Goal: Ask a question

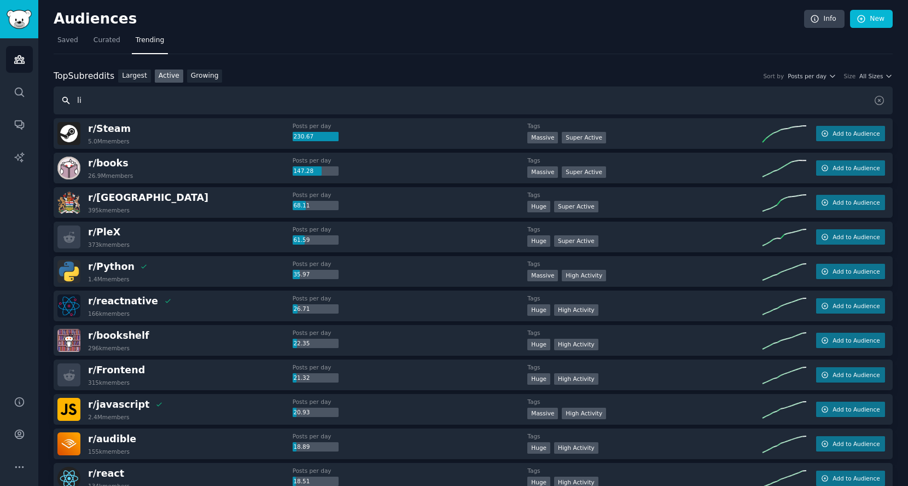
type input "l"
click at [869, 76] on span "All Sizes" at bounding box center [871, 76] width 24 height 8
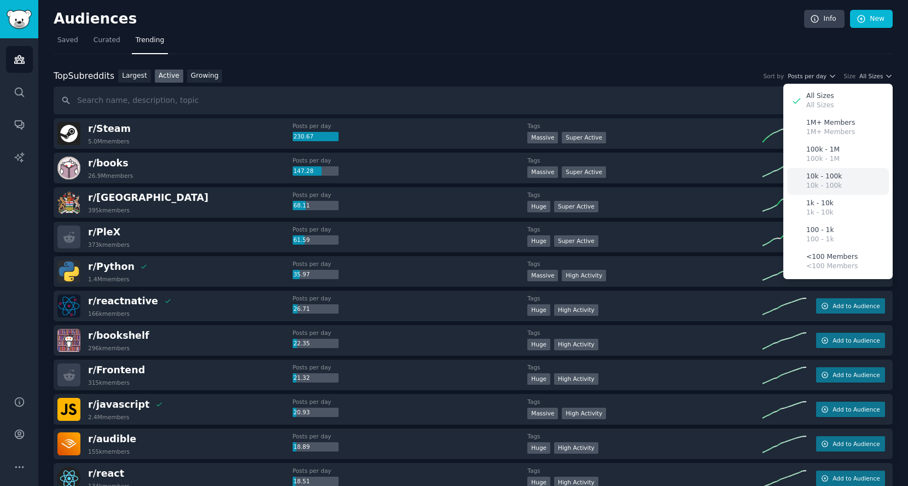
click at [833, 182] on p "10k - 100k" at bounding box center [824, 186] width 36 height 10
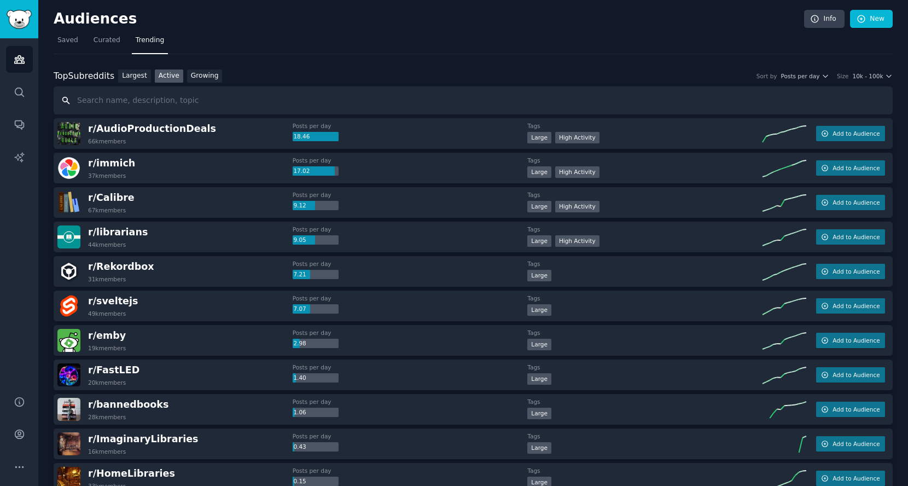
click at [157, 104] on input "text" at bounding box center [473, 100] width 839 height 28
click at [187, 102] on input "text" at bounding box center [473, 100] width 839 height 28
drag, startPoint x: 235, startPoint y: 101, endPoint x: 109, endPoint y: 102, distance: 125.8
click at [121, 102] on input "text" at bounding box center [473, 100] width 839 height 28
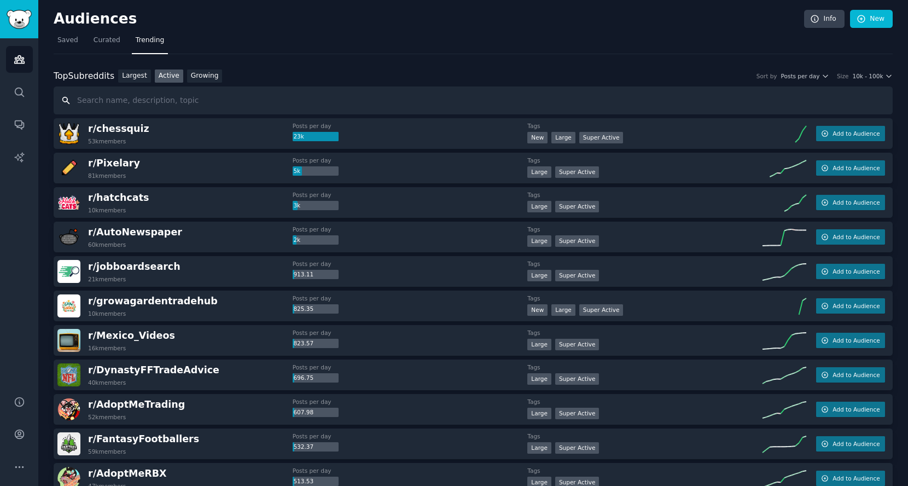
click at [181, 98] on input "text" at bounding box center [473, 100] width 839 height 28
type input "wearable rings"
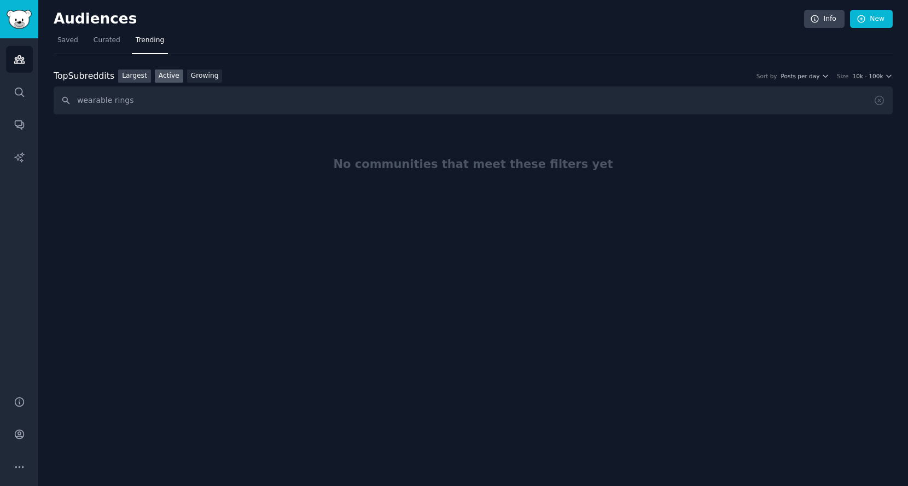
click at [142, 71] on link "Largest" at bounding box center [134, 76] width 33 height 14
click at [164, 94] on input "wearable rings" at bounding box center [473, 100] width 839 height 28
click at [90, 39] on link "Curated" at bounding box center [107, 43] width 34 height 22
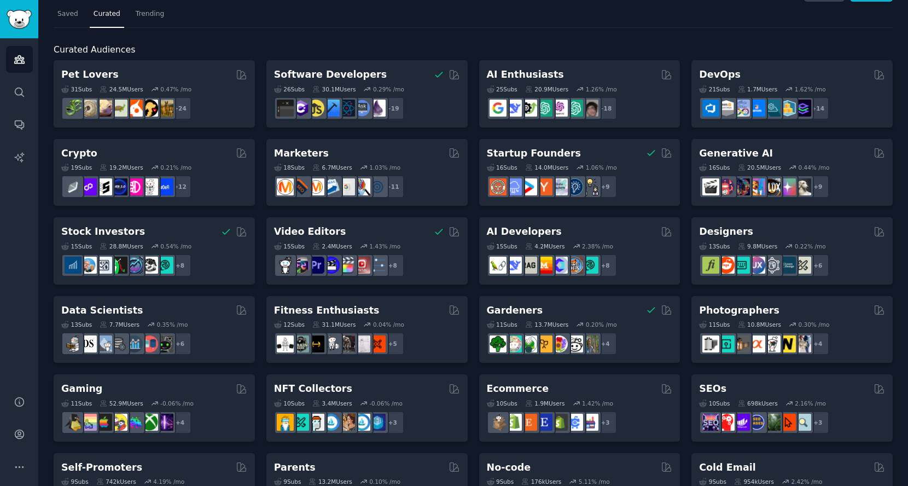
scroll to position [24, 0]
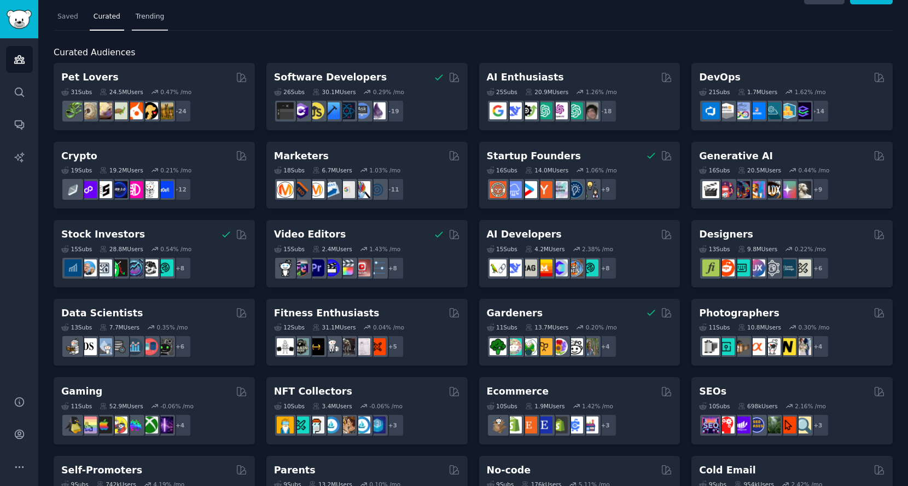
click at [156, 16] on span "Trending" at bounding box center [150, 17] width 28 height 10
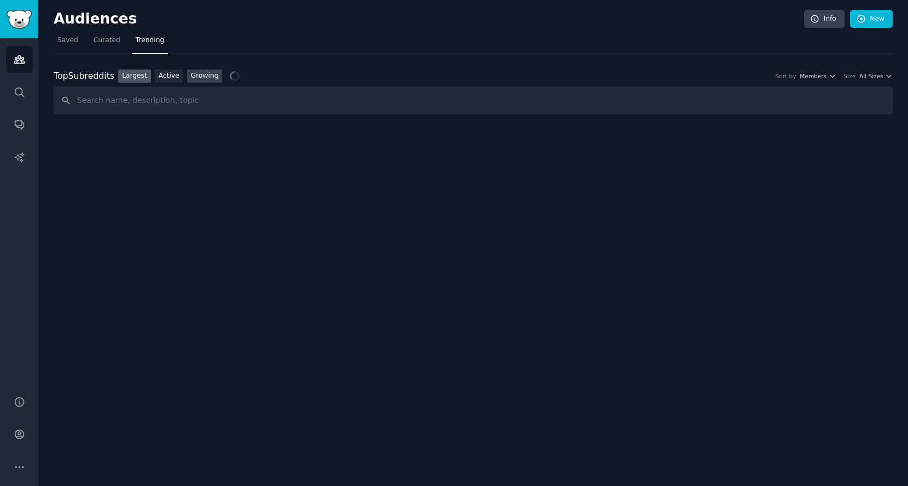
click at [198, 71] on link "Growing" at bounding box center [205, 76] width 36 height 14
click at [187, 91] on input "text" at bounding box center [473, 100] width 839 height 28
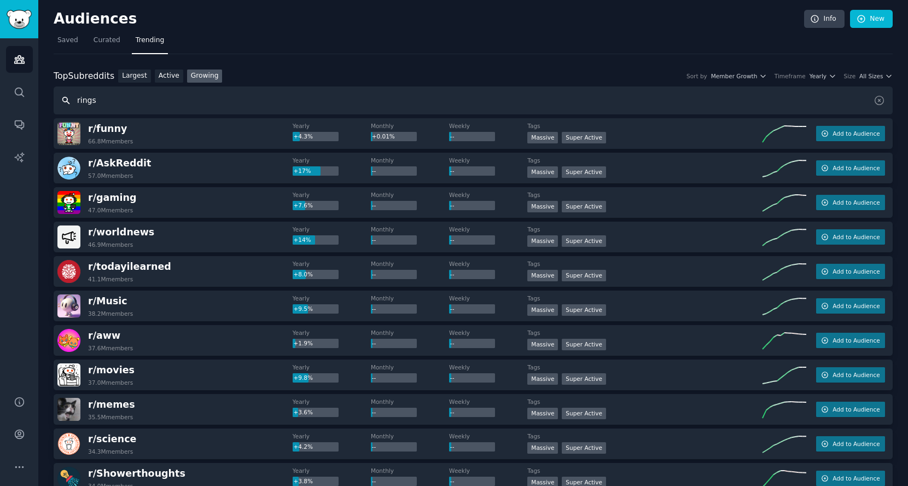
type input "rings"
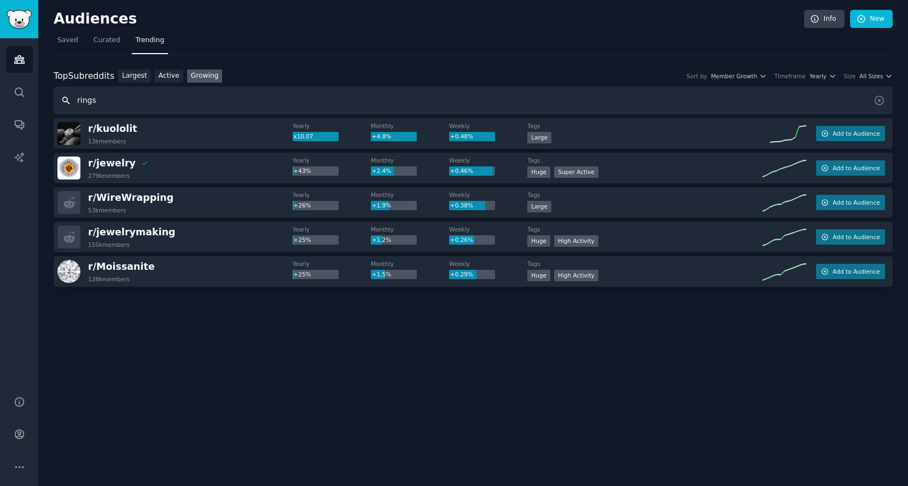
click at [143, 94] on input "rings" at bounding box center [473, 100] width 839 height 28
click at [173, 75] on link "Active" at bounding box center [169, 76] width 28 height 14
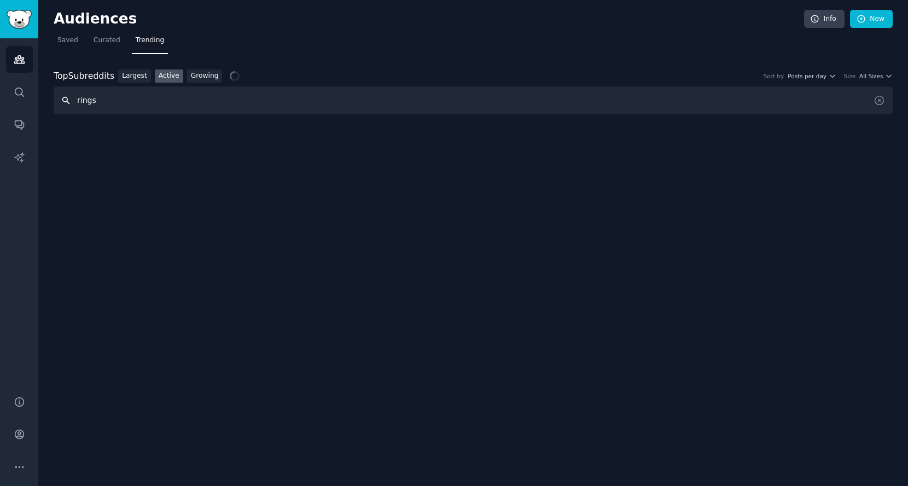
drag, startPoint x: 154, startPoint y: 97, endPoint x: 45, endPoint y: 106, distance: 109.2
click at [45, 106] on div "Audiences Info New Saved Curated Trending Top Subreddits Top Subreddits Largest…" at bounding box center [473, 243] width 870 height 486
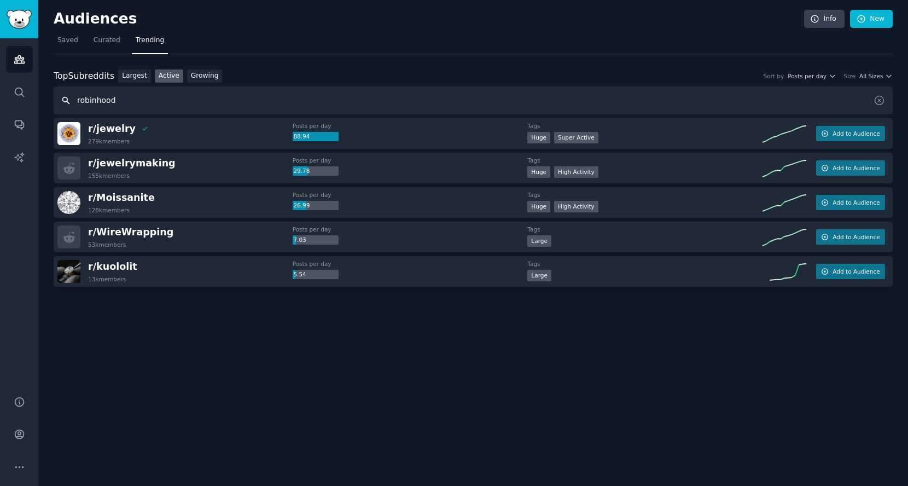
type input "robinhood"
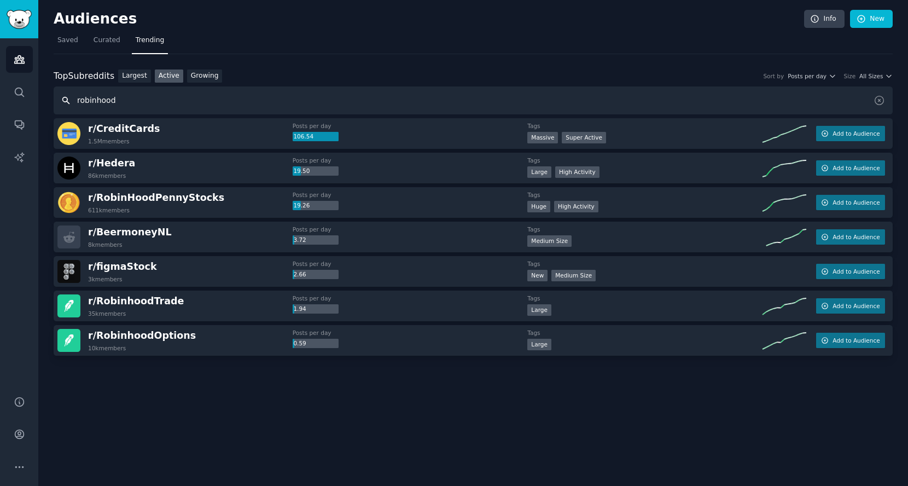
click at [149, 102] on input "robinhood" at bounding box center [473, 100] width 839 height 28
drag, startPoint x: 148, startPoint y: 96, endPoint x: 17, endPoint y: 95, distance: 131.3
click at [19, 97] on div "Audiences Search Conversations AI Reports Help Account More Audiences Info New …" at bounding box center [454, 243] width 908 height 486
click at [864, 75] on span "All Sizes" at bounding box center [871, 76] width 24 height 8
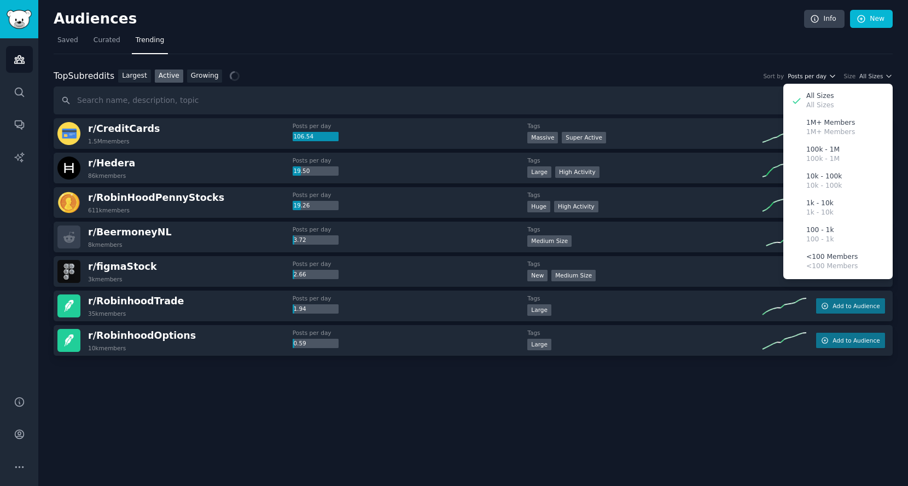
click at [805, 72] on span "Posts per day" at bounding box center [807, 76] width 39 height 8
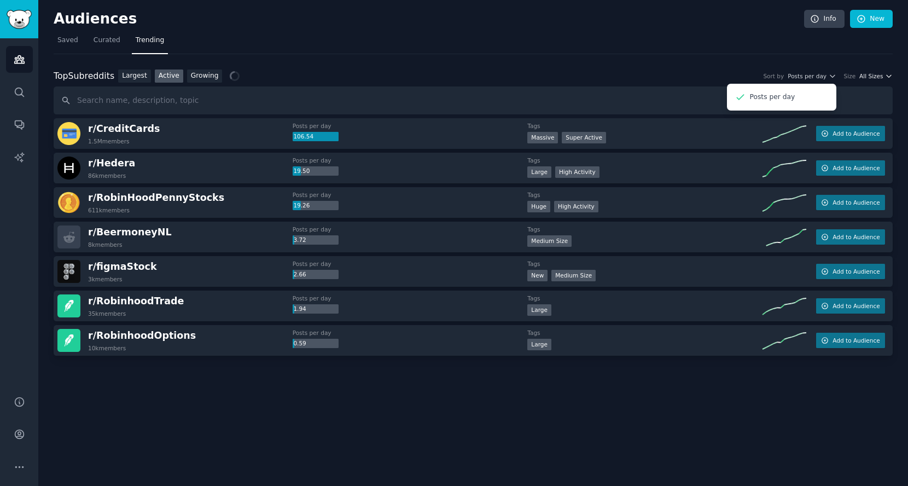
click at [871, 72] on span "All Sizes" at bounding box center [871, 76] width 24 height 8
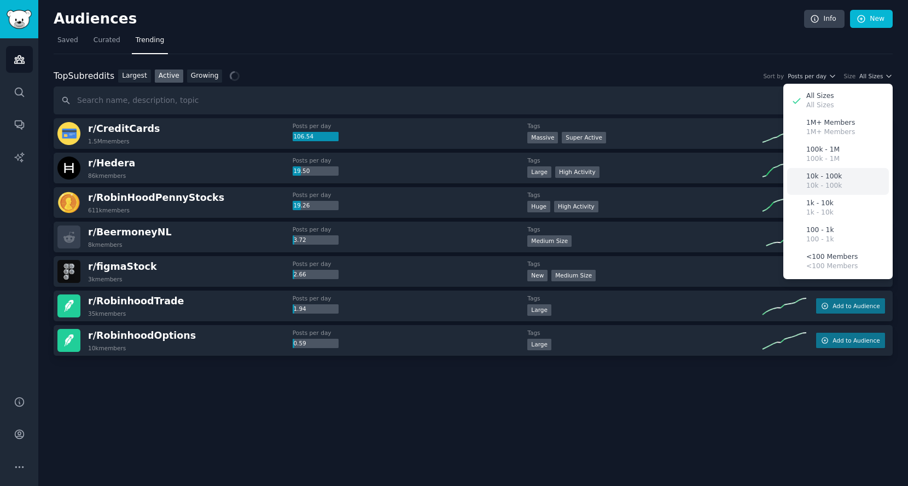
click at [834, 179] on p "10k - 100k" at bounding box center [824, 177] width 36 height 10
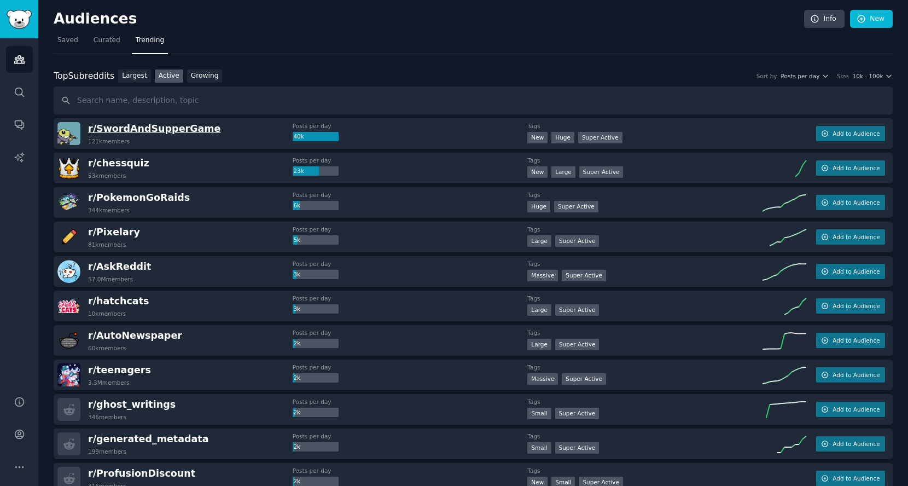
click at [199, 124] on span "r/ SwordAndSupperGame" at bounding box center [154, 128] width 132 height 11
click at [156, 99] on input "text" at bounding box center [473, 100] width 839 height 28
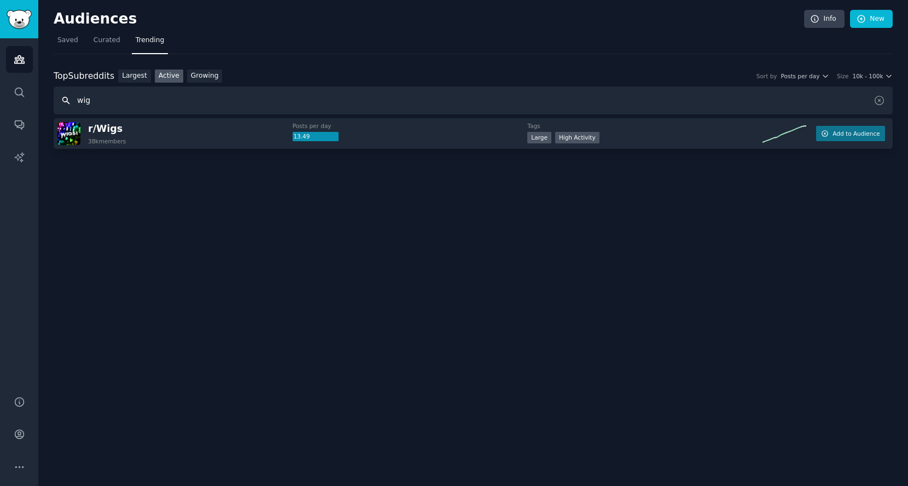
type input "wig"
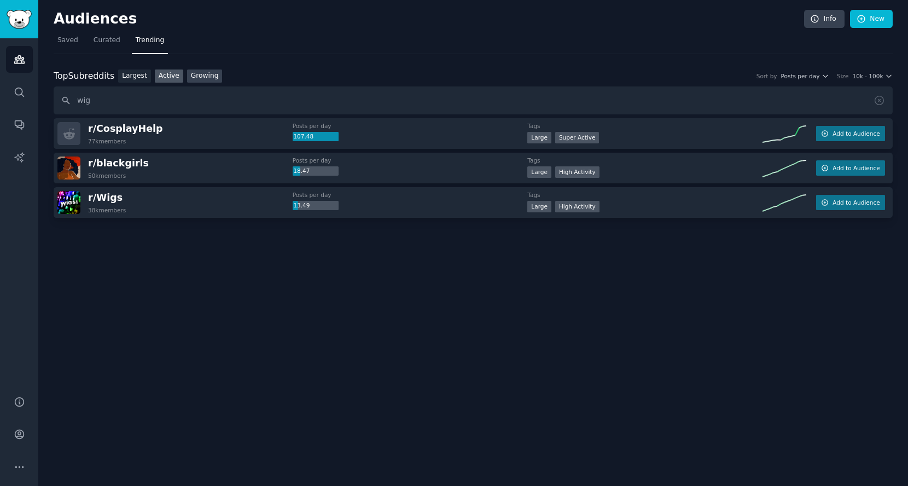
click at [188, 73] on link "Growing" at bounding box center [205, 76] width 36 height 14
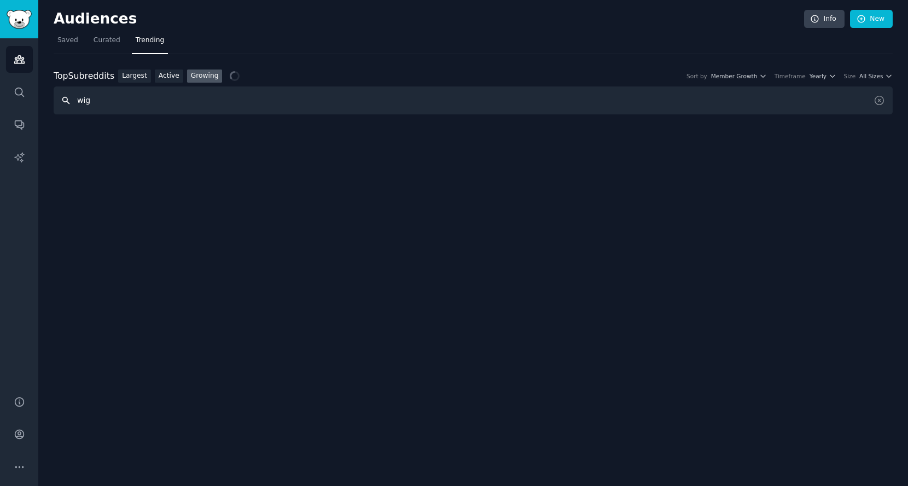
drag, startPoint x: 111, startPoint y: 102, endPoint x: 50, endPoint y: 107, distance: 61.0
click at [50, 107] on div "Audiences Info New Saved Curated Trending Top Subreddits Top Subreddits Largest…" at bounding box center [473, 243] width 870 height 486
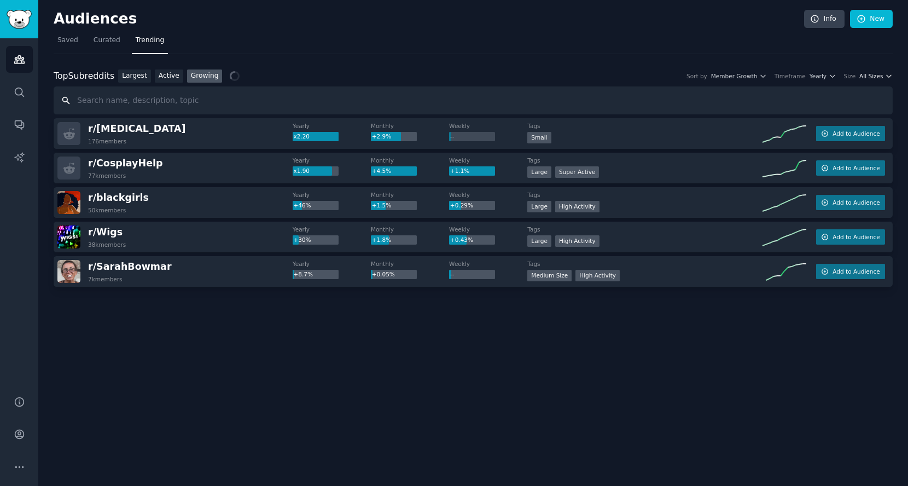
click at [891, 74] on icon "button" at bounding box center [889, 76] width 8 height 8
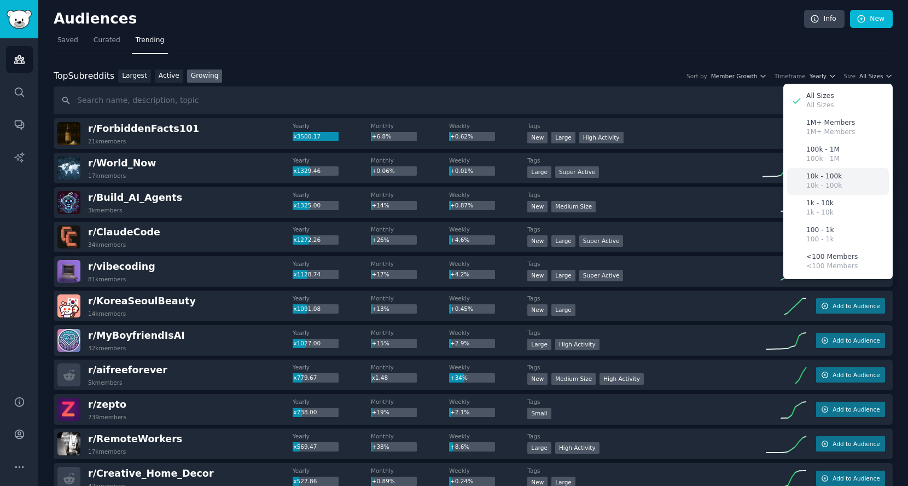
click at [839, 182] on div "10k - 100k 10k - 100k" at bounding box center [838, 181] width 102 height 27
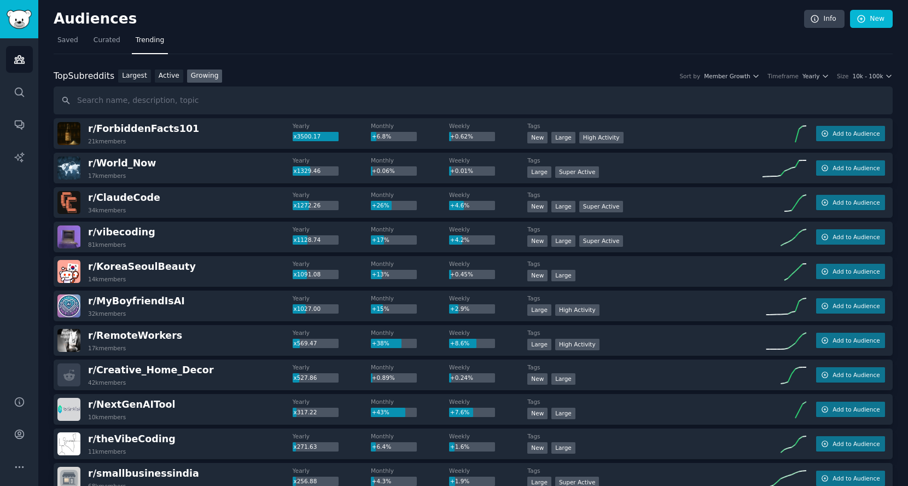
click at [811, 81] on div "Top Subreddits Top Subreddits Largest Active Growing Sort by Member Growth Time…" at bounding box center [473, 76] width 839 height 14
click at [813, 72] on span "Yearly" at bounding box center [811, 76] width 17 height 8
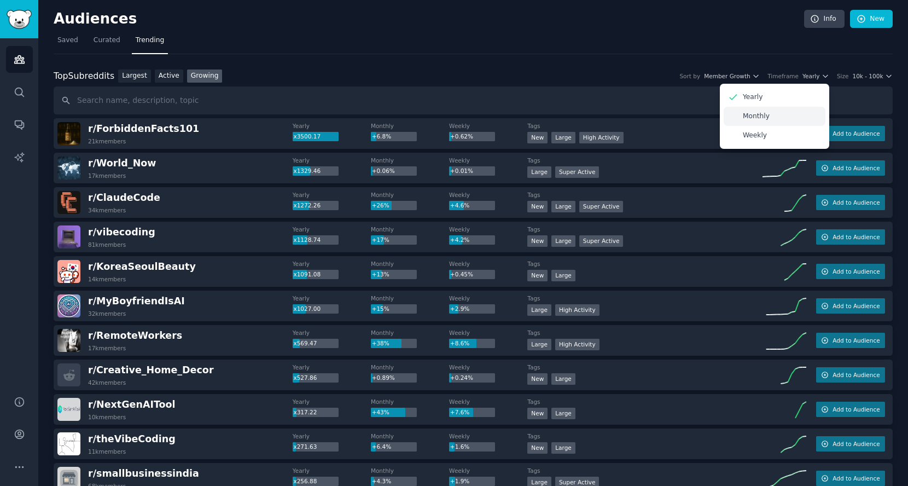
click at [801, 115] on div "Monthly" at bounding box center [775, 116] width 102 height 19
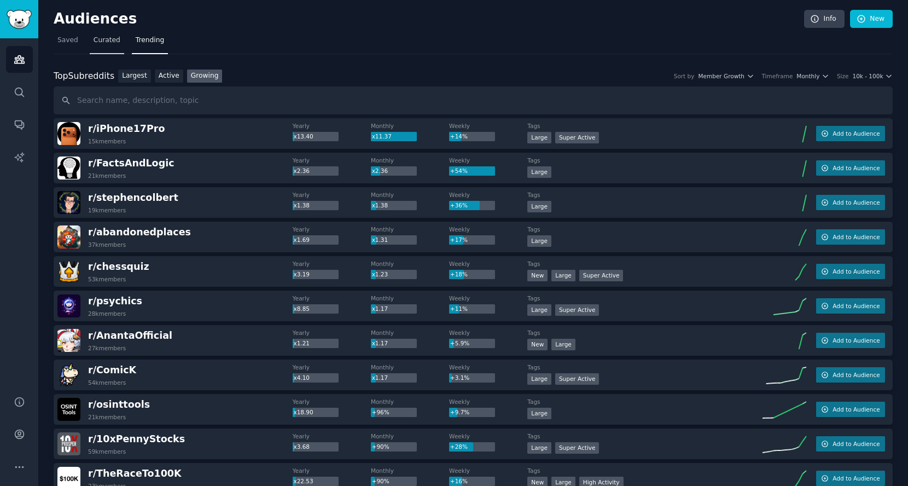
click at [107, 33] on link "Curated" at bounding box center [107, 43] width 34 height 22
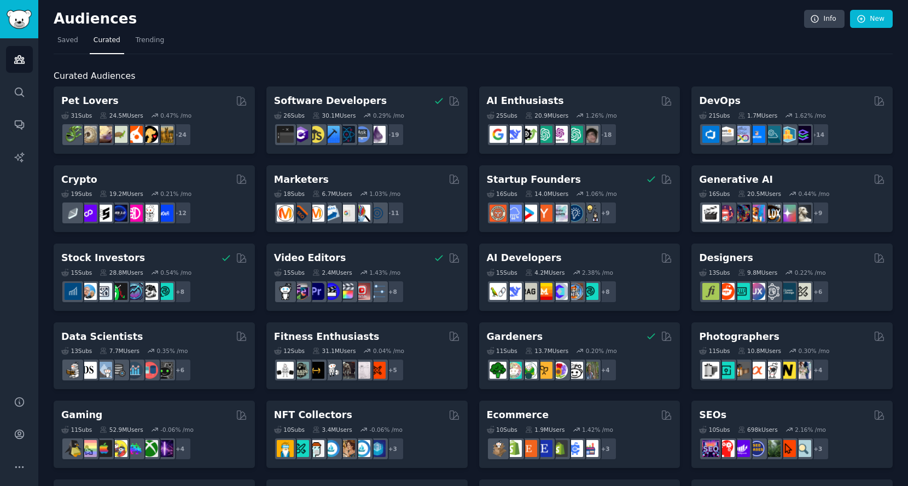
click at [82, 41] on nav "Saved Curated Trending" at bounding box center [473, 43] width 839 height 22
click at [69, 39] on span "Saved" at bounding box center [67, 41] width 21 height 10
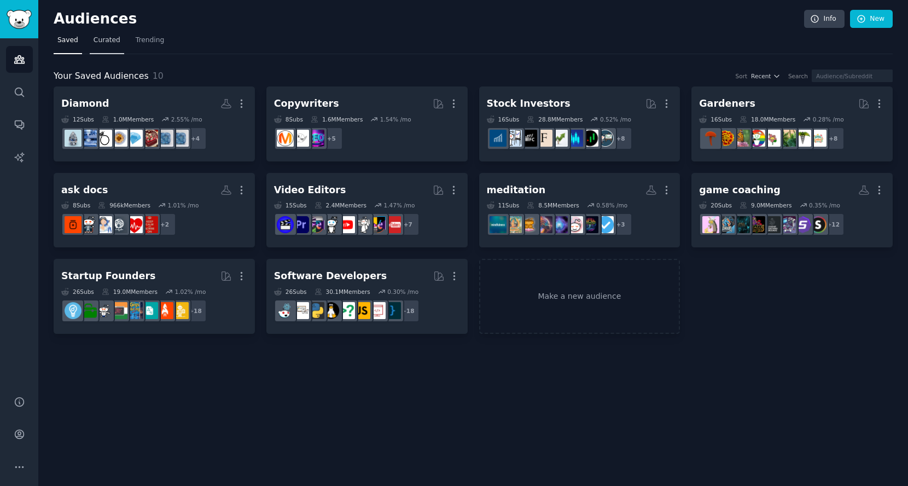
click at [104, 38] on span "Curated" at bounding box center [107, 41] width 27 height 10
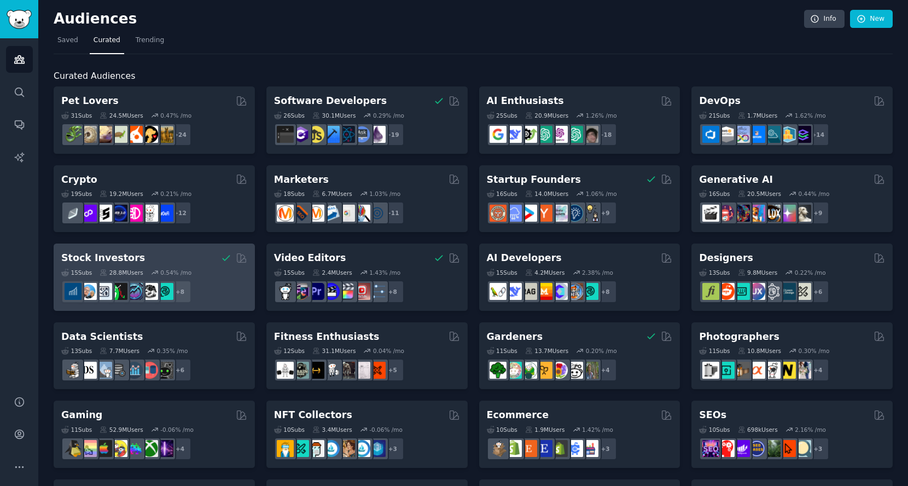
click at [160, 253] on div "Stock Investors" at bounding box center [154, 258] width 186 height 14
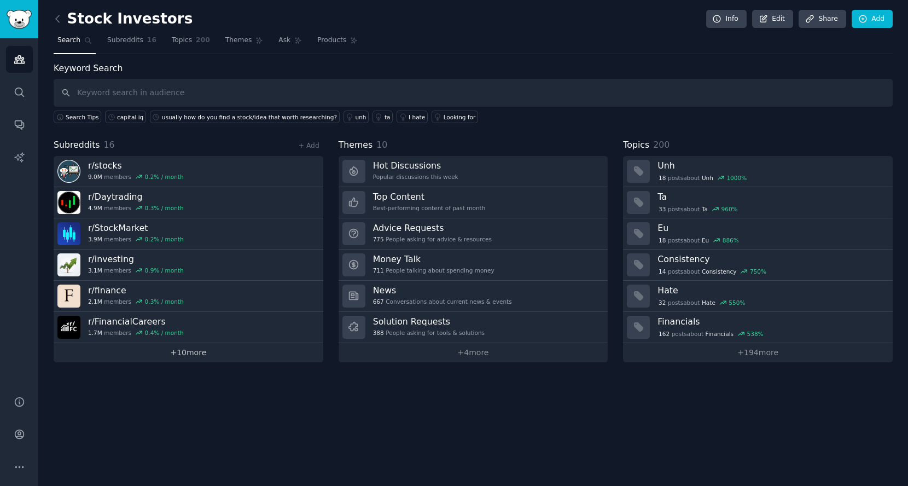
click at [211, 347] on link "+ 10 more" at bounding box center [189, 352] width 270 height 19
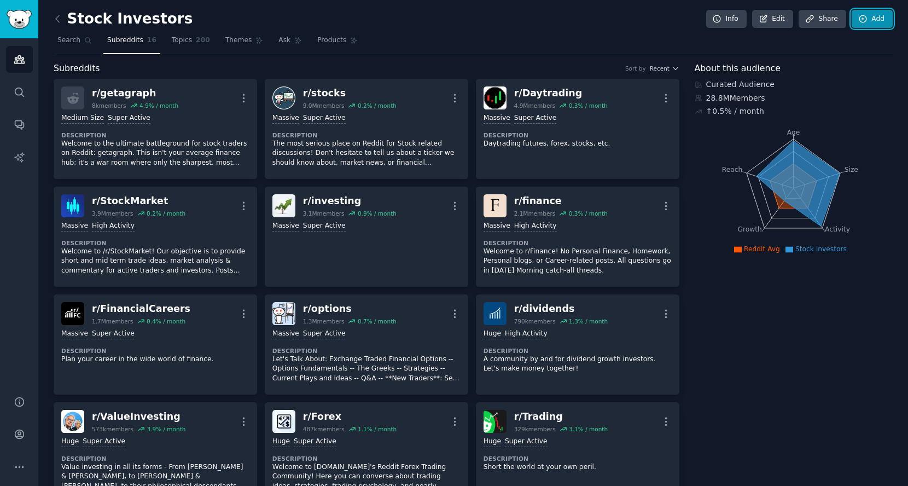
click at [860, 18] on icon at bounding box center [862, 18] width 7 height 7
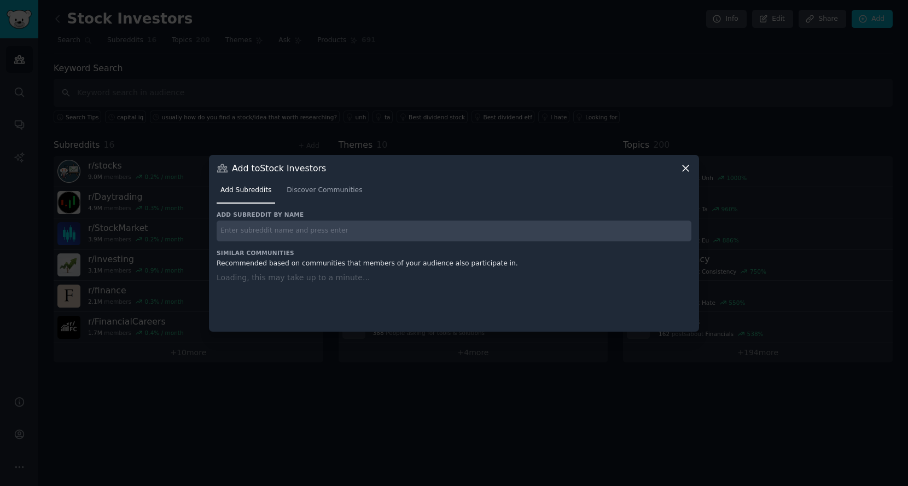
click at [370, 236] on input "text" at bounding box center [454, 230] width 475 height 21
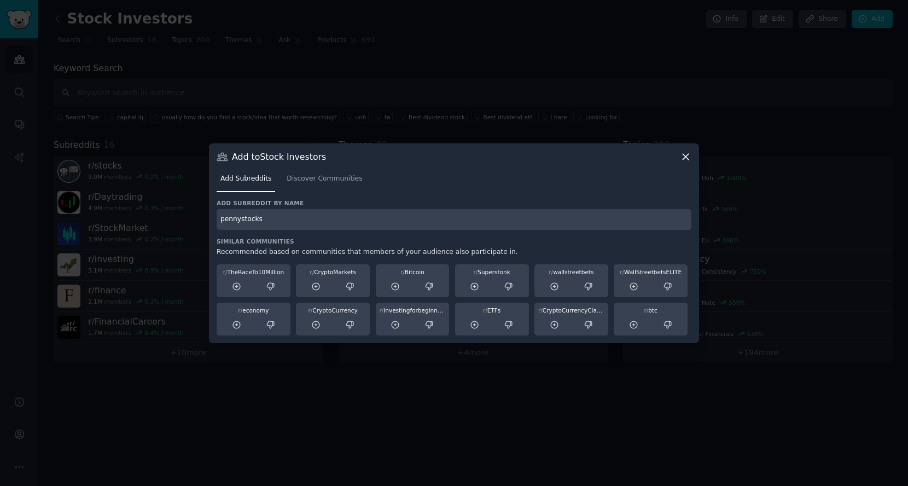
type input "pennystocks"
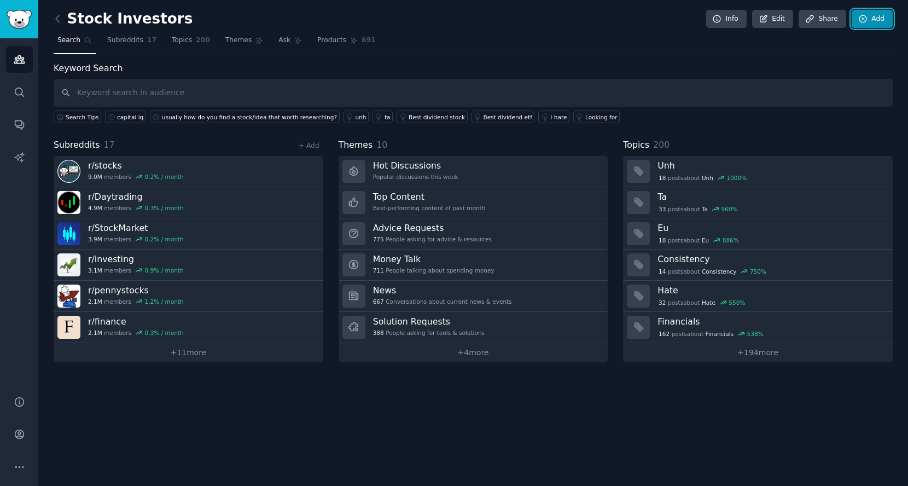
click at [872, 20] on link "Add" at bounding box center [872, 19] width 41 height 19
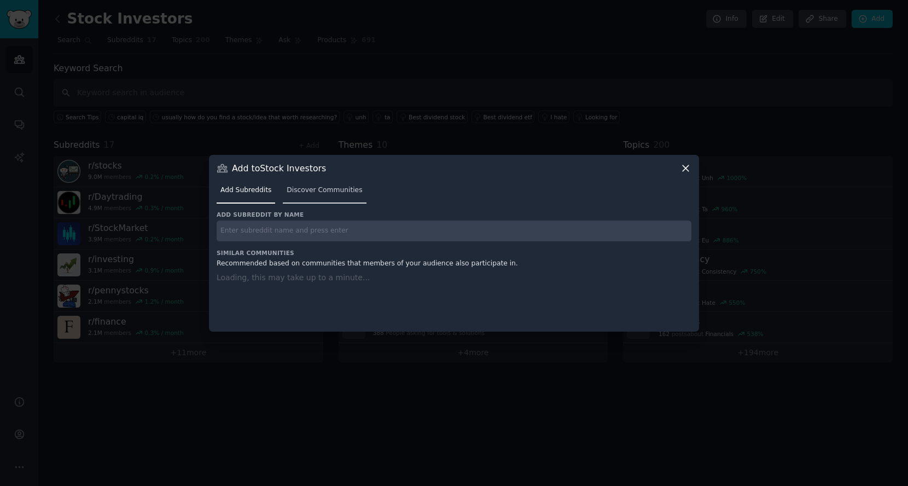
click at [359, 190] on link "Discover Communities" at bounding box center [324, 193] width 83 height 22
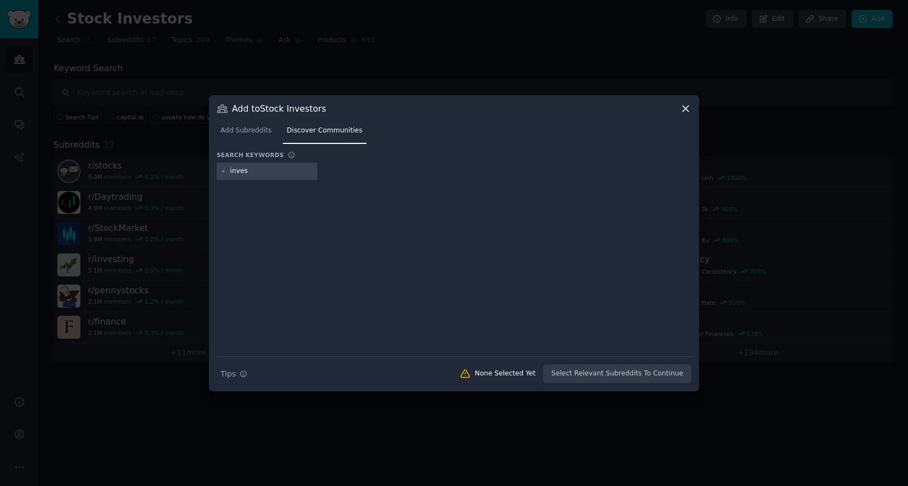
type input "invest"
type input "i"
type input "stocks"
type input "10x"
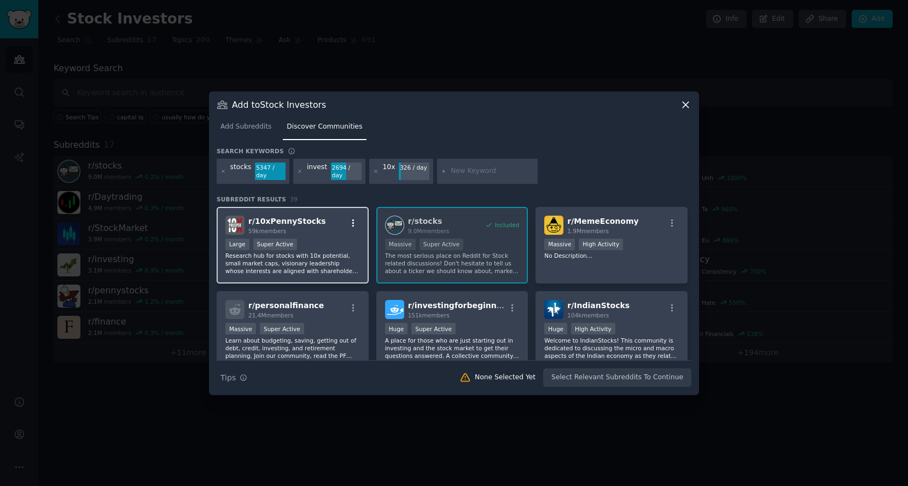
click at [353, 224] on icon "button" at bounding box center [353, 223] width 10 height 10
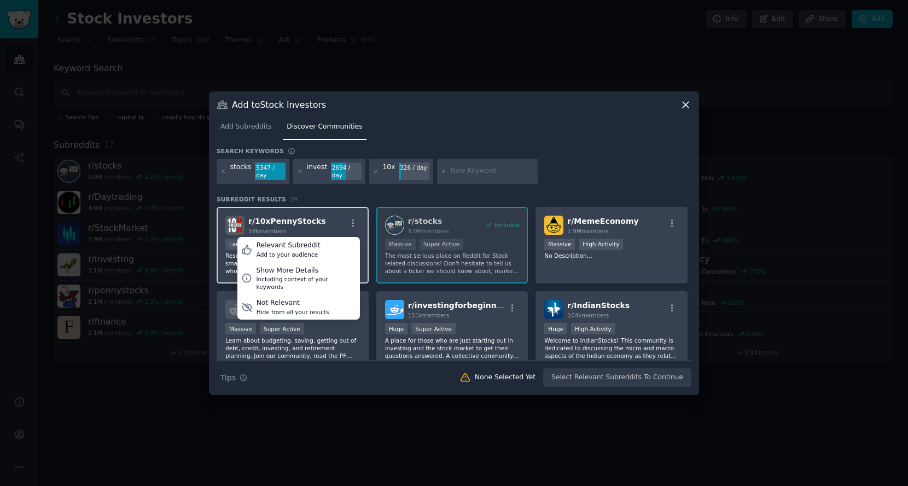
click at [323, 217] on div "r/ 10xPennyStocks 59k members Relevant Subreddit Add to your audience Show More…" at bounding box center [292, 225] width 135 height 19
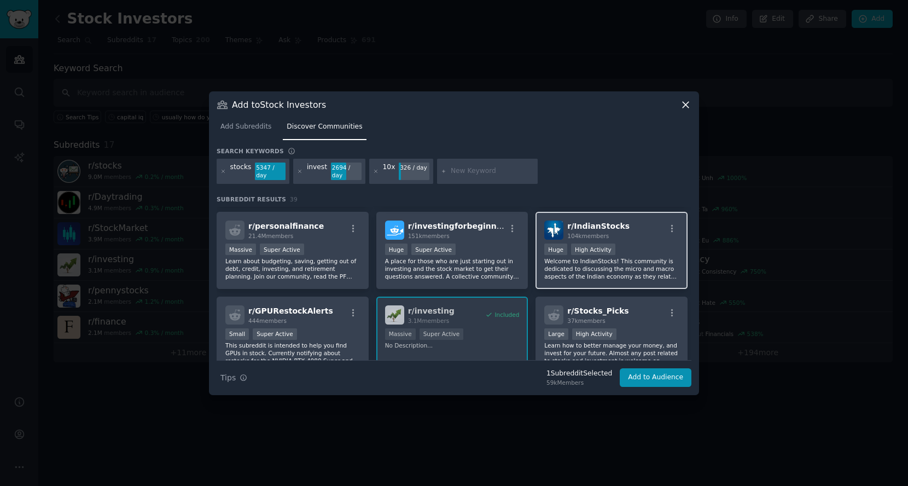
scroll to position [61, 0]
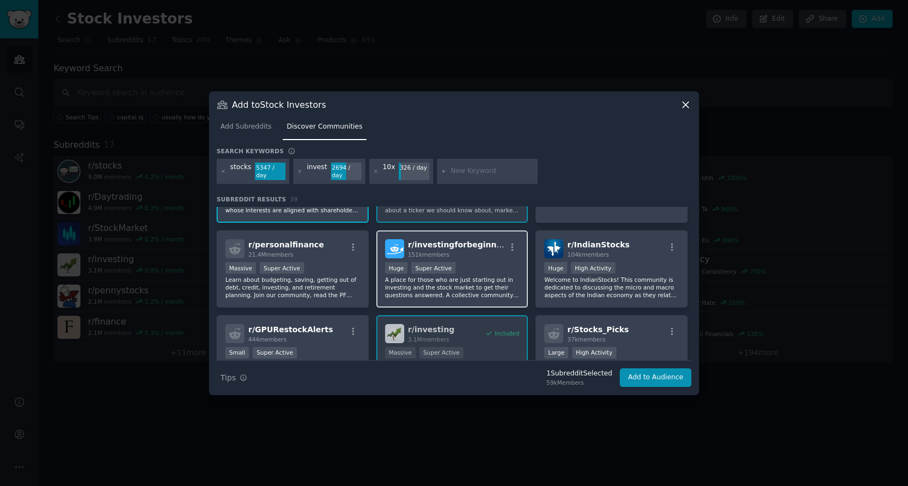
click at [500, 282] on p "A place for those who are just starting out in investing and the stock market t…" at bounding box center [452, 287] width 135 height 23
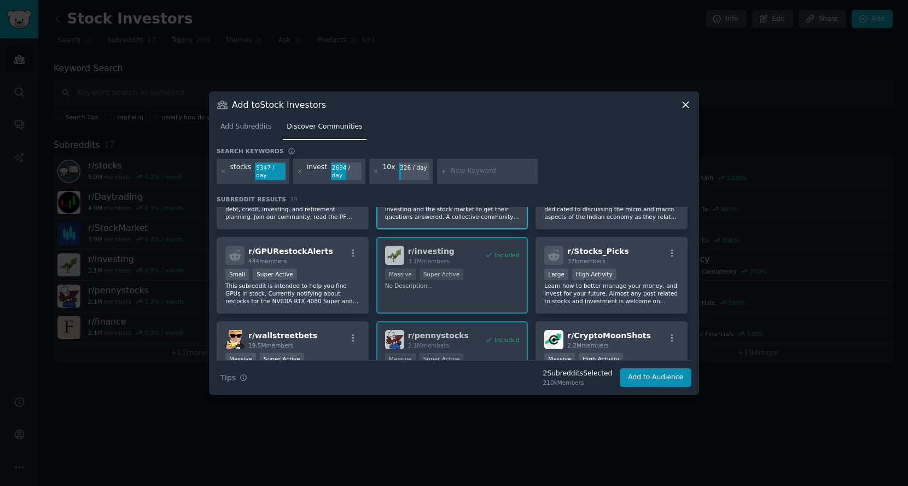
scroll to position [121, 0]
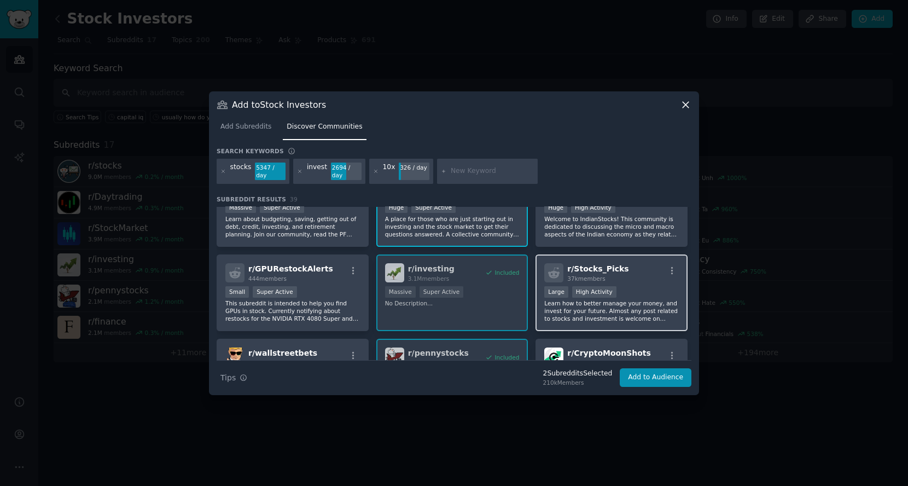
click at [582, 315] on p "Learn how to better manage your money, and invest for your future. Almost any p…" at bounding box center [611, 310] width 135 height 23
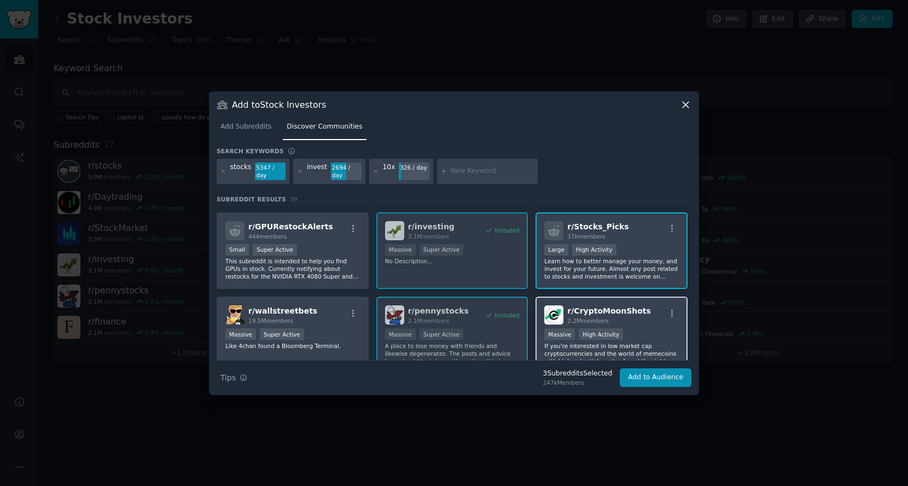
scroll to position [182, 0]
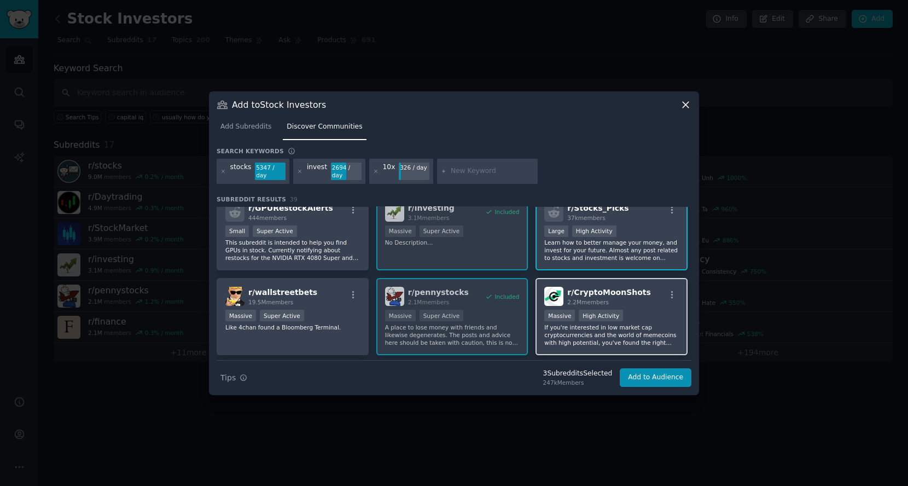
click at [566, 338] on p "If you're interested in low market cap cryptocurrencies and the world of memeco…" at bounding box center [611, 334] width 135 height 23
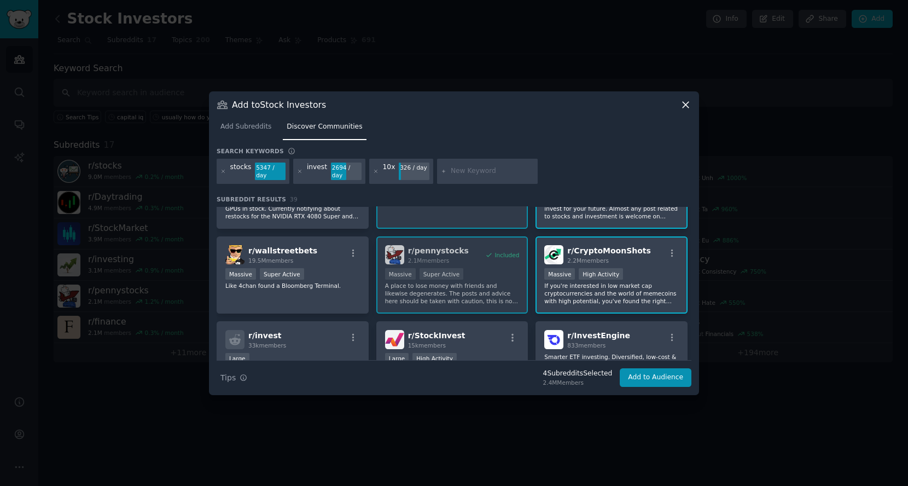
scroll to position [243, 0]
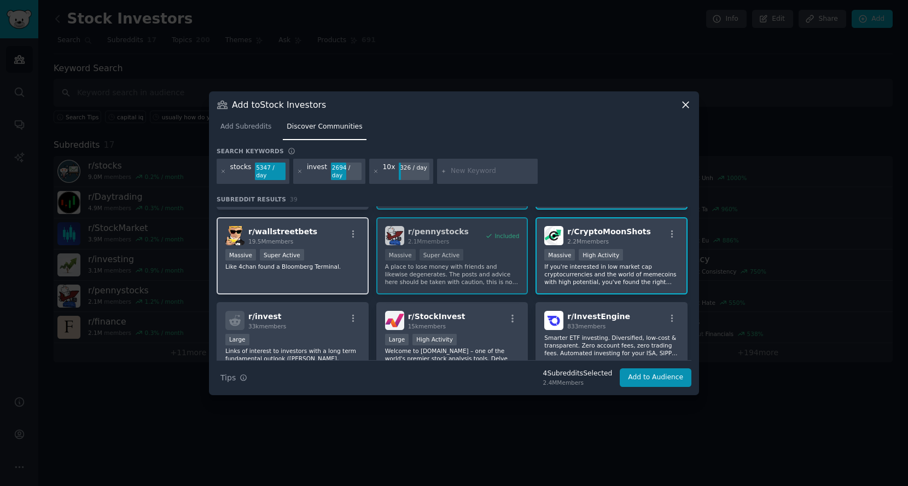
click at [317, 268] on div "r/ wallstreetbets 19.5M members Massive Super Active Like 4chan found a Bloombe…" at bounding box center [293, 255] width 152 height 77
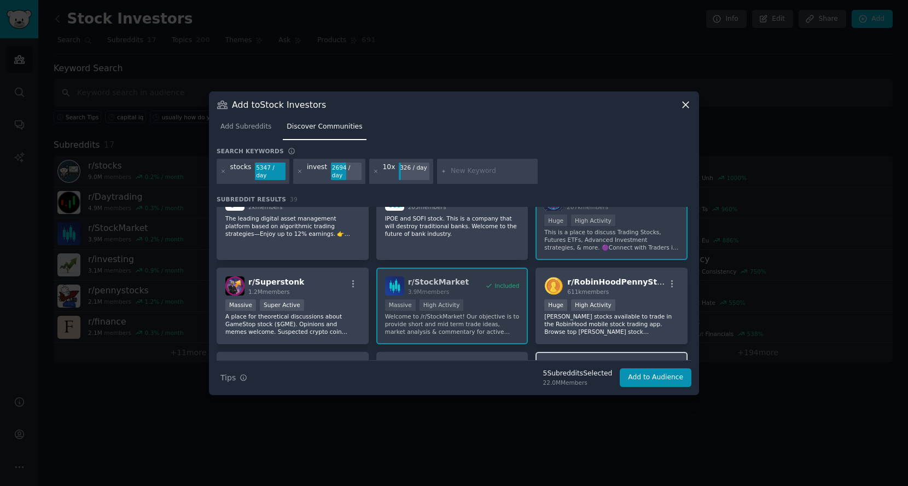
scroll to position [486, 0]
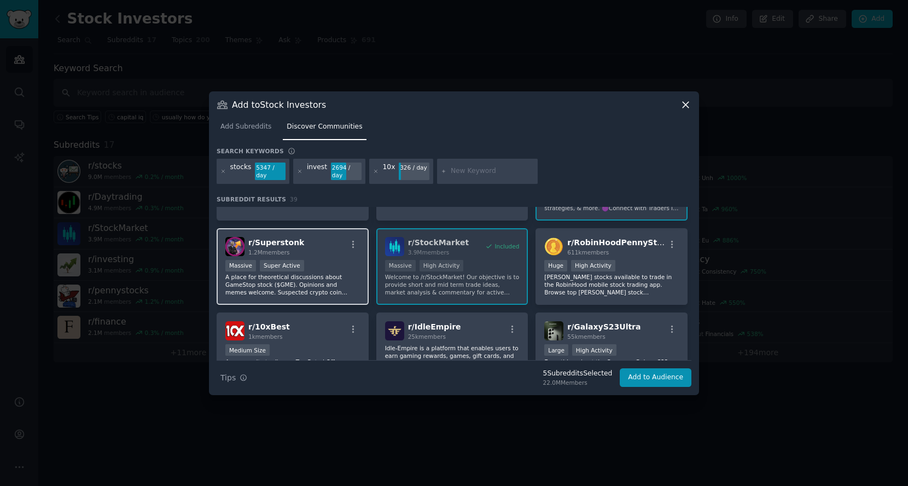
click at [301, 292] on div "r/ Superstonk 1.2M members Massive Super Active A place for theoretical discuss…" at bounding box center [293, 266] width 152 height 77
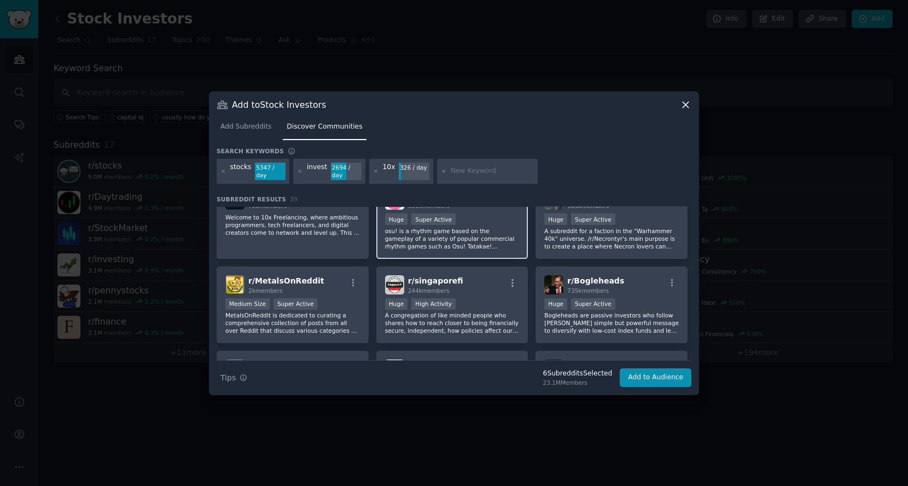
scroll to position [846, 0]
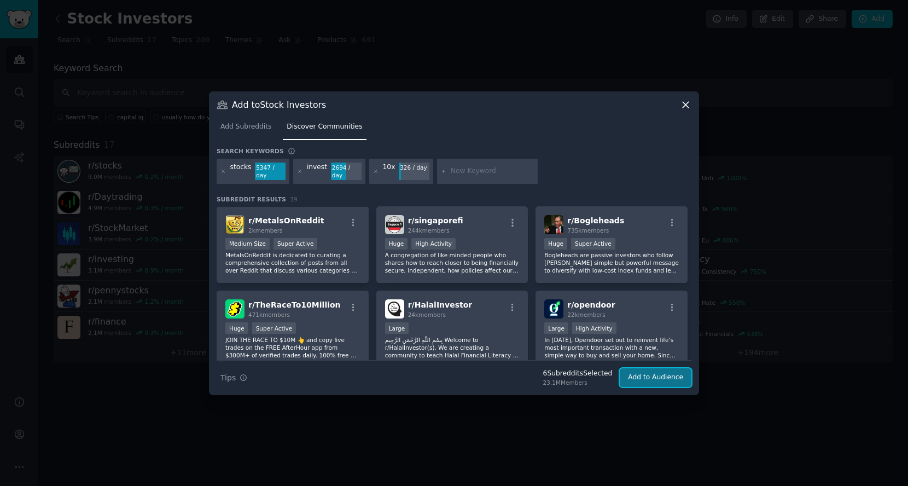
click at [651, 379] on button "Add to Audience" at bounding box center [656, 377] width 72 height 19
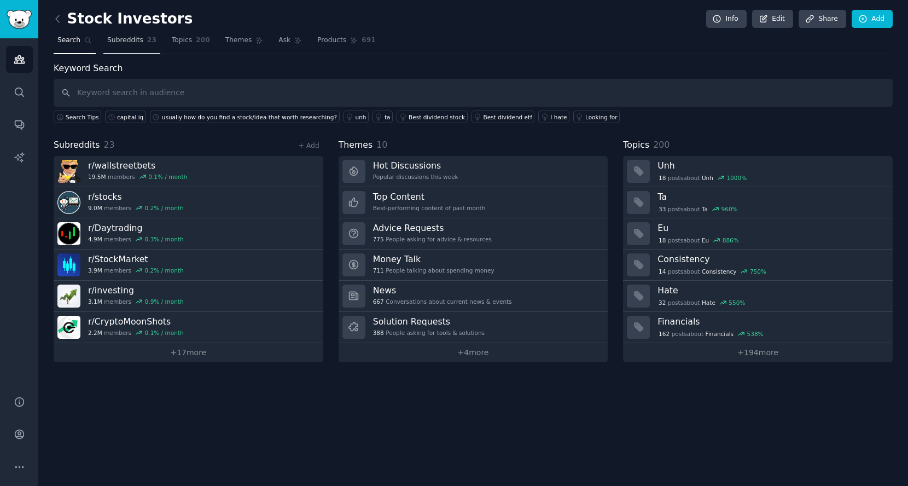
click at [138, 48] on link "Subreddits 23" at bounding box center [131, 43] width 57 height 22
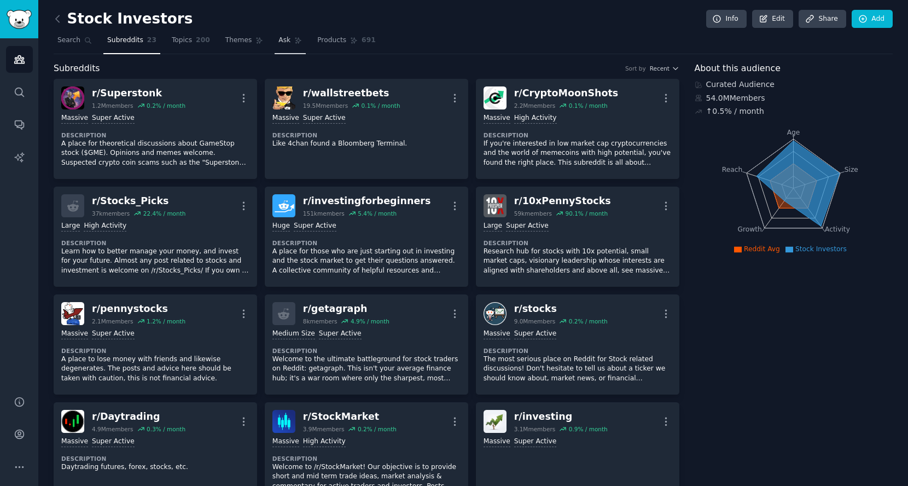
click at [275, 40] on link "Ask" at bounding box center [290, 43] width 31 height 22
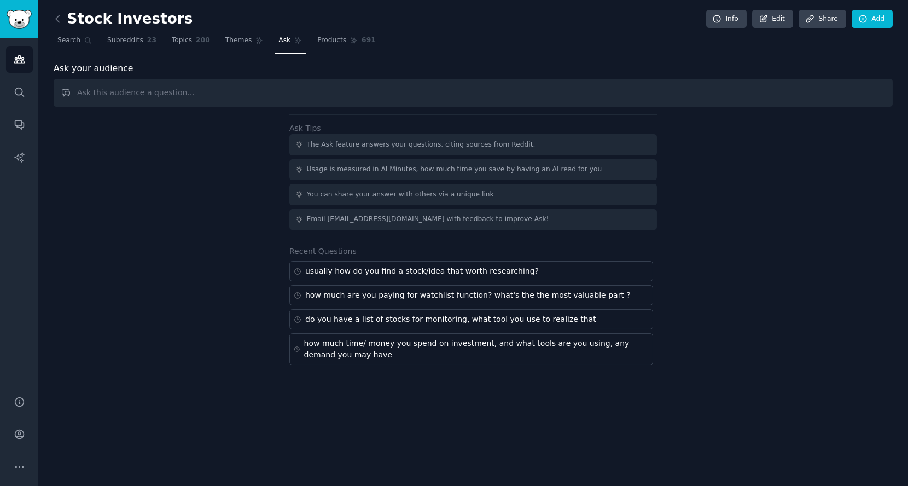
click at [326, 45] on link "Products 691" at bounding box center [346, 43] width 66 height 22
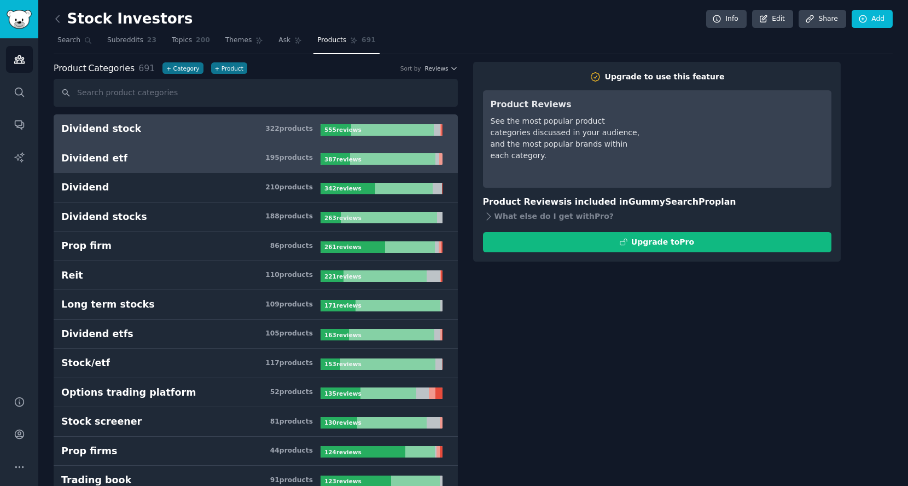
click at [183, 157] on h3 "Dividend etf 195 product s" at bounding box center [190, 159] width 259 height 14
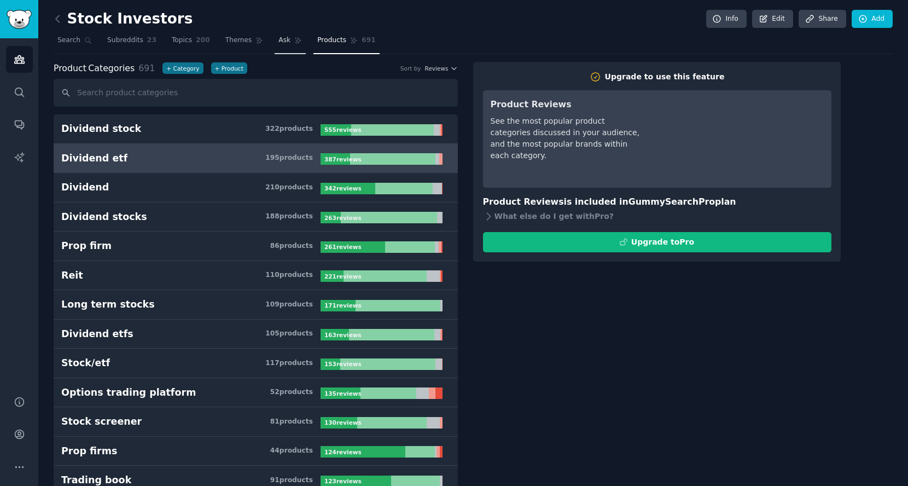
click at [278, 43] on span "Ask" at bounding box center [284, 41] width 12 height 10
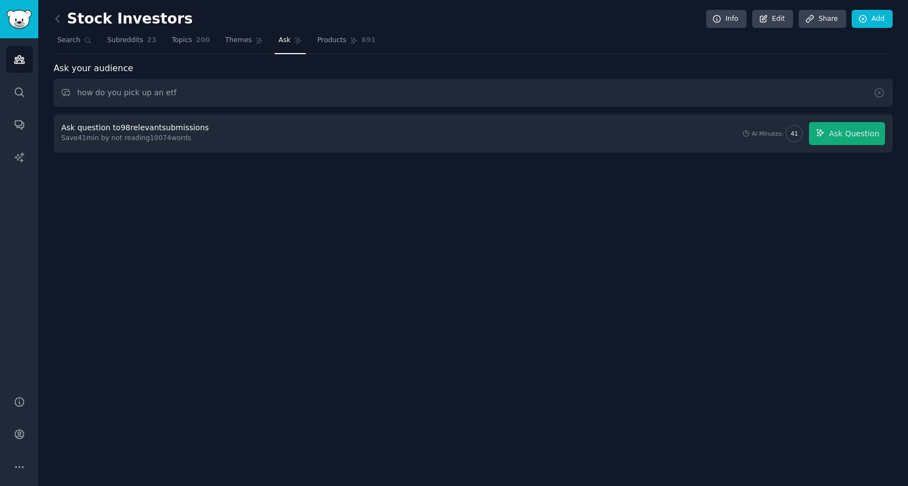
click at [844, 144] on div "Ask question to 98 relevant submissions Save 41 min by not reading 10074 words …" at bounding box center [473, 133] width 839 height 38
click at [844, 141] on button "Ask Question" at bounding box center [847, 133] width 76 height 23
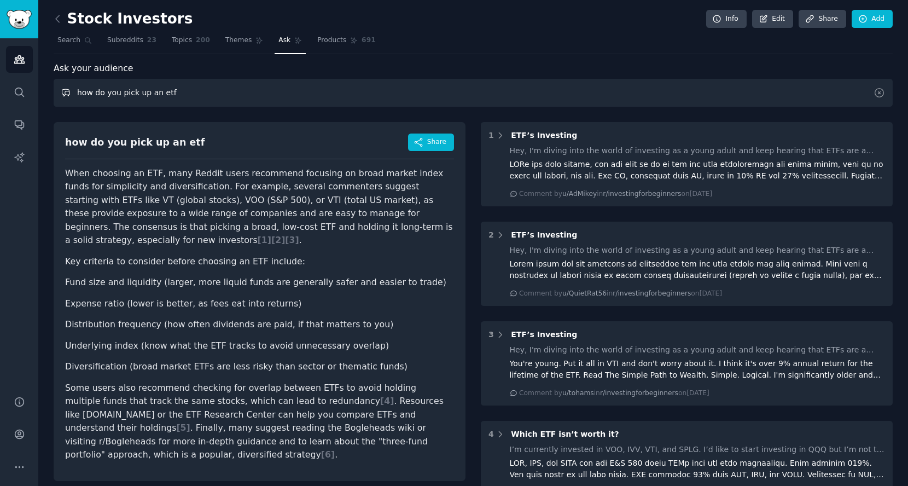
drag, startPoint x: 207, startPoint y: 99, endPoint x: 40, endPoint y: 96, distance: 166.9
click at [40, 96] on div "Stock Investors Info Edit Share Add Search Subreddits 23 Topics 200 Themes Ask …" at bounding box center [473, 440] width 870 height 880
type input "C"
type input "what tools are you using to get information of a stock/etf/crypto"
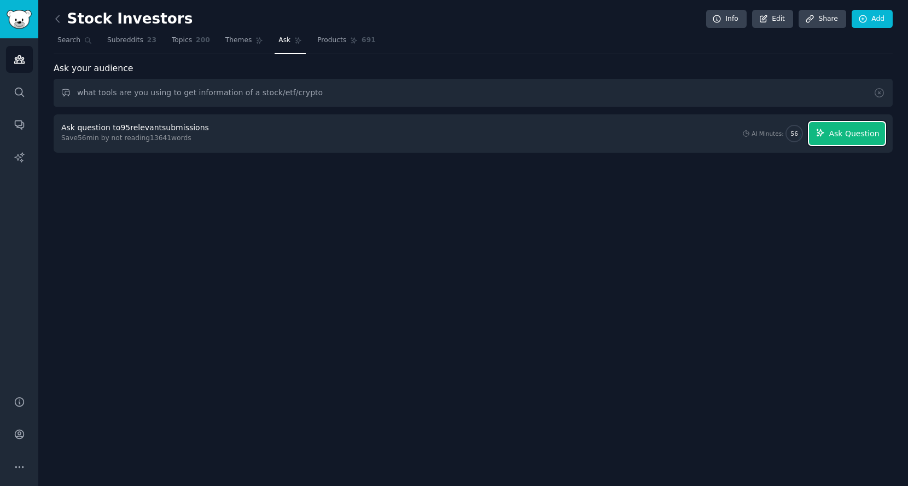
click at [850, 129] on span "Ask Question" at bounding box center [854, 133] width 50 height 11
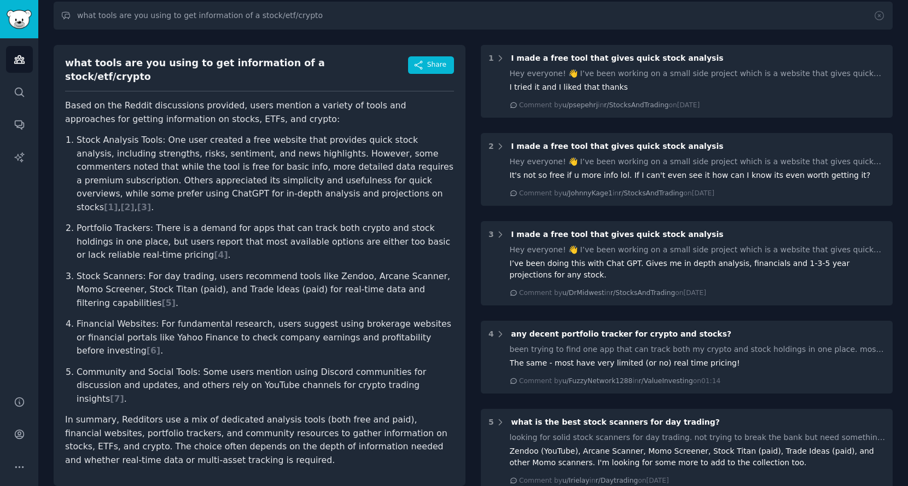
scroll to position [79, 0]
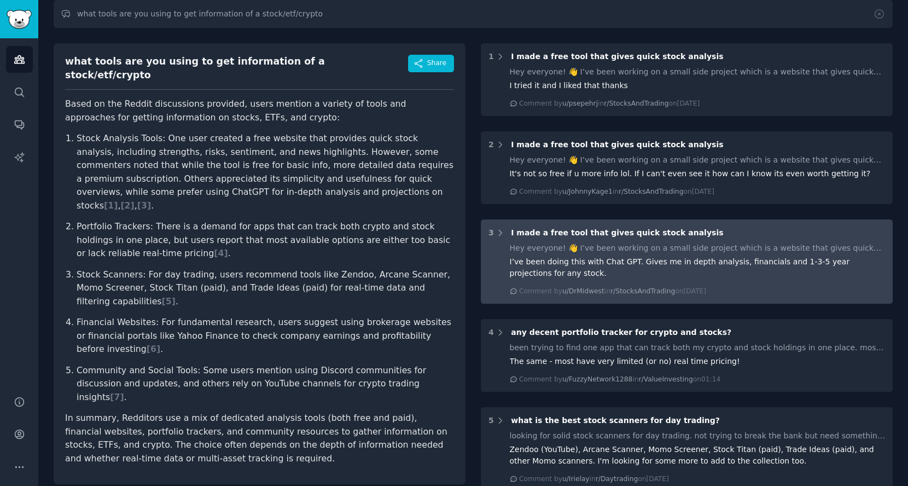
click at [653, 257] on div "I’ve been doing this with Chat GPT. Gives me in depth analysis, financials and …" at bounding box center [698, 267] width 376 height 23
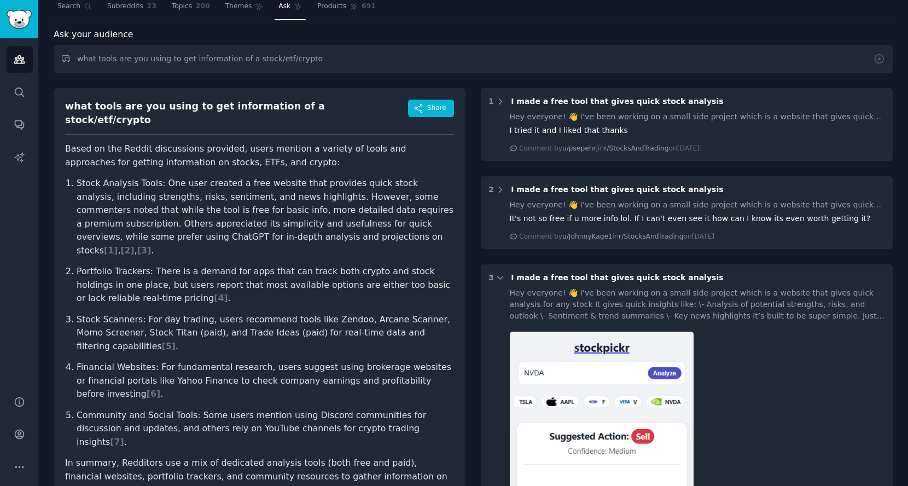
scroll to position [0, 0]
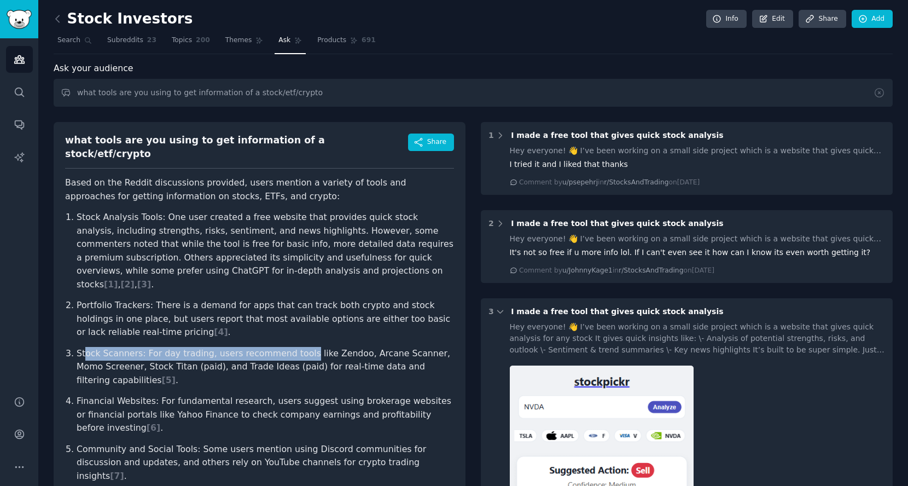
drag, startPoint x: 84, startPoint y: 331, endPoint x: 308, endPoint y: 332, distance: 223.7
click at [308, 347] on p "Stock Scanners: For day trading, users recommend tools like Zendoo, Arcane Scan…" at bounding box center [265, 367] width 377 height 40
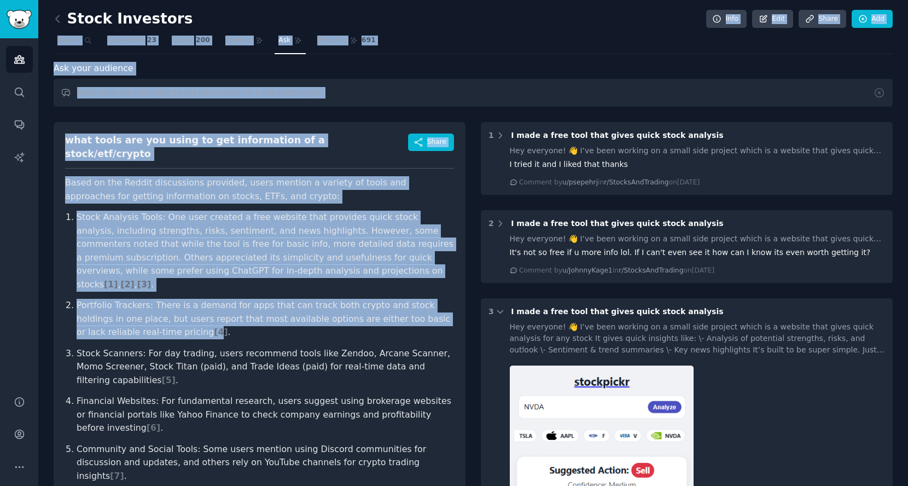
drag, startPoint x: 206, startPoint y: 185, endPoint x: 691, endPoint y: 6, distance: 517.2
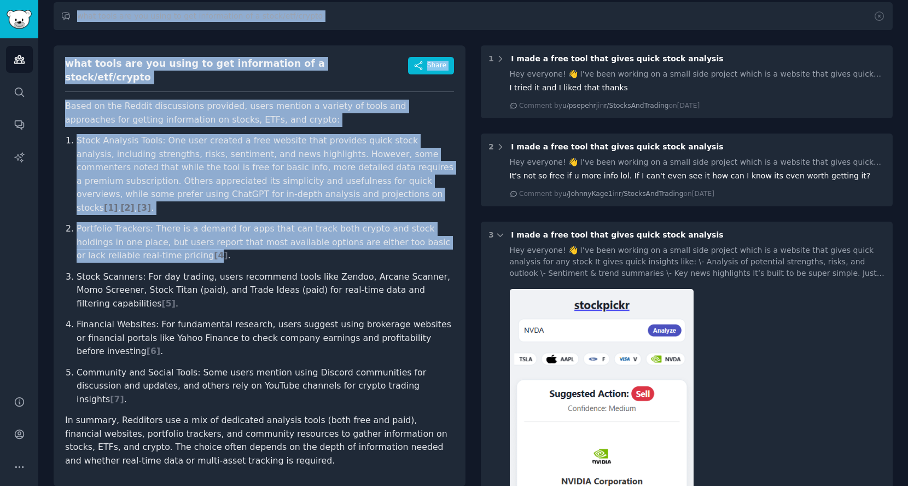
scroll to position [182, 0]
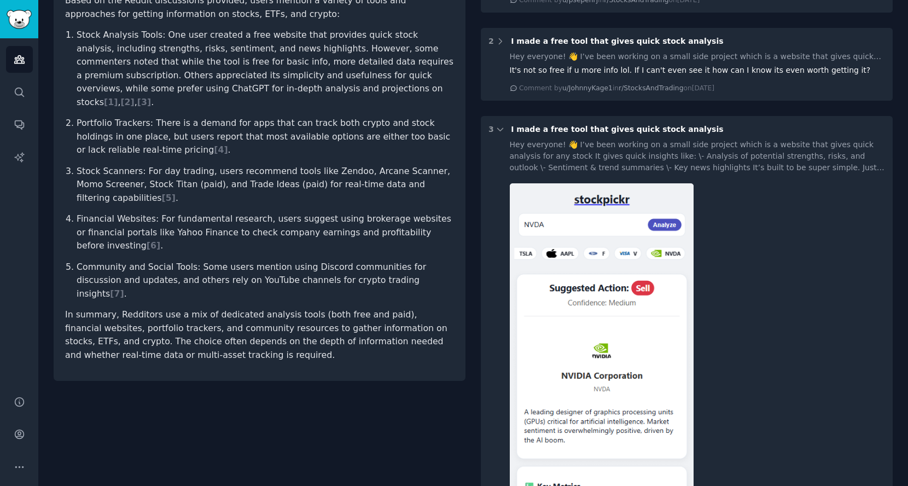
click at [184, 165] on p "Stock Scanners: For day trading, users recommend tools like Zendoo, Arcane Scan…" at bounding box center [265, 185] width 377 height 40
click at [214, 144] on span "[ 4 ]" at bounding box center [221, 149] width 14 height 10
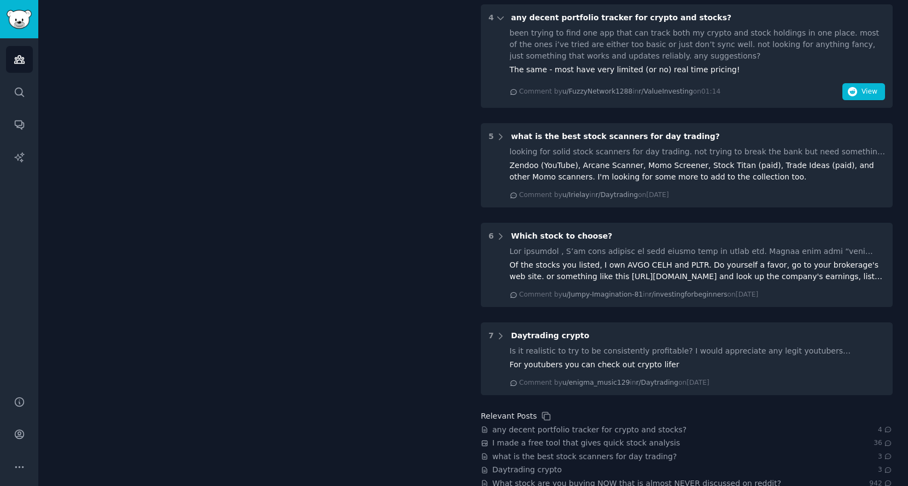
scroll to position [819, 0]
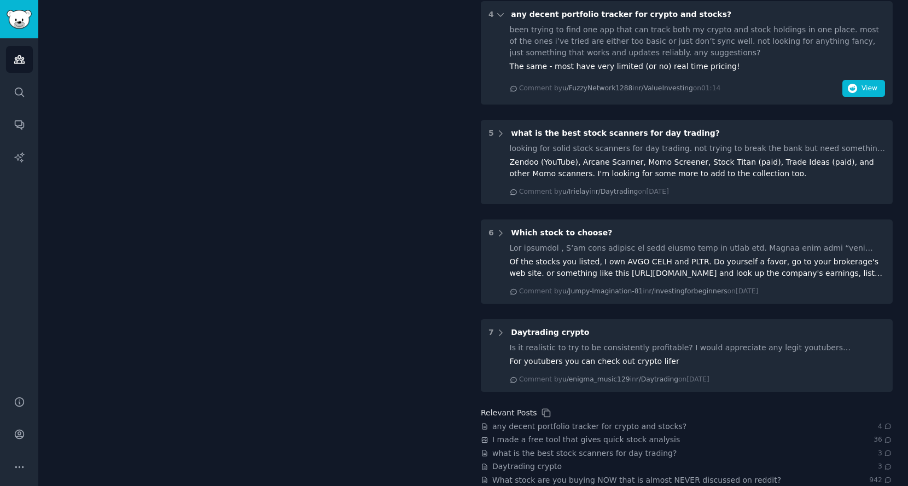
click at [618, 45] on div "been trying to find one app that can track both my crypto and stock holdings in…" at bounding box center [698, 41] width 376 height 34
click at [842, 90] on button "View" at bounding box center [863, 89] width 43 height 18
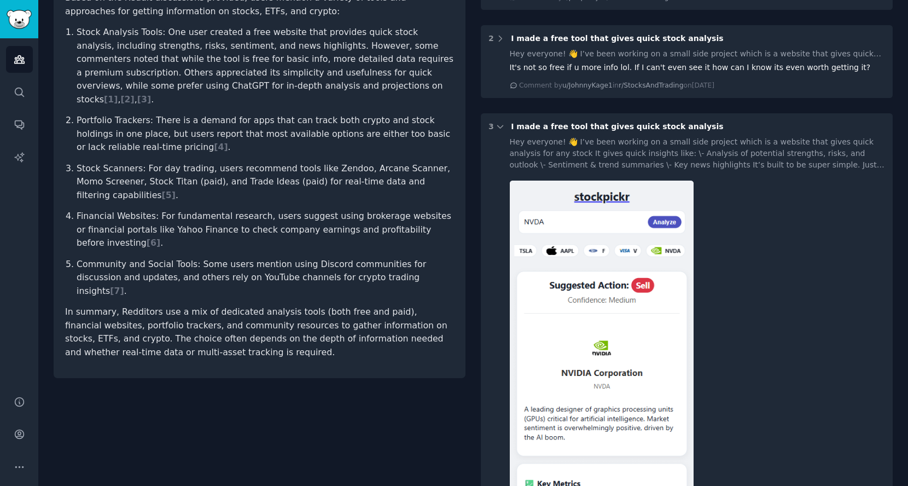
scroll to position [0, 0]
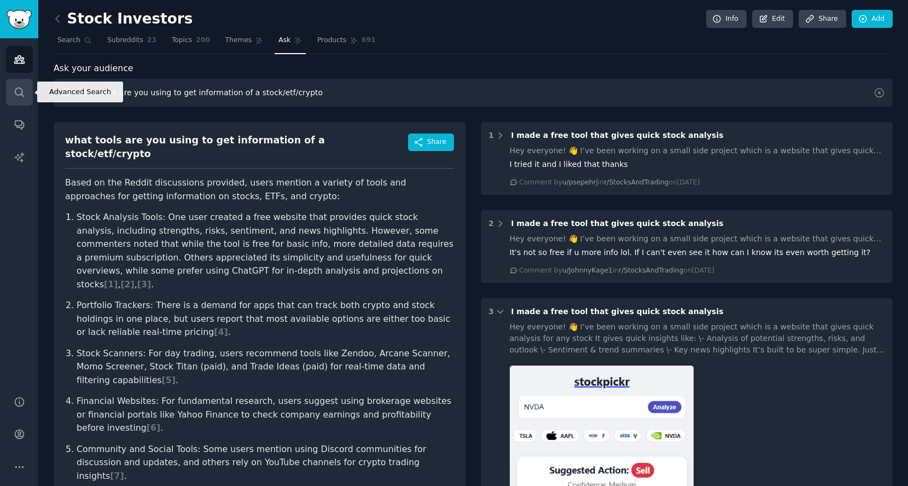
drag, startPoint x: 345, startPoint y: 93, endPoint x: 16, endPoint y: 95, distance: 329.3
click at [16, 95] on div "Advanced Search Audiences Search Conversations AI Reports Help Account More Sto…" at bounding box center [454, 243] width 908 height 486
click at [61, 25] on link at bounding box center [61, 19] width 14 height 18
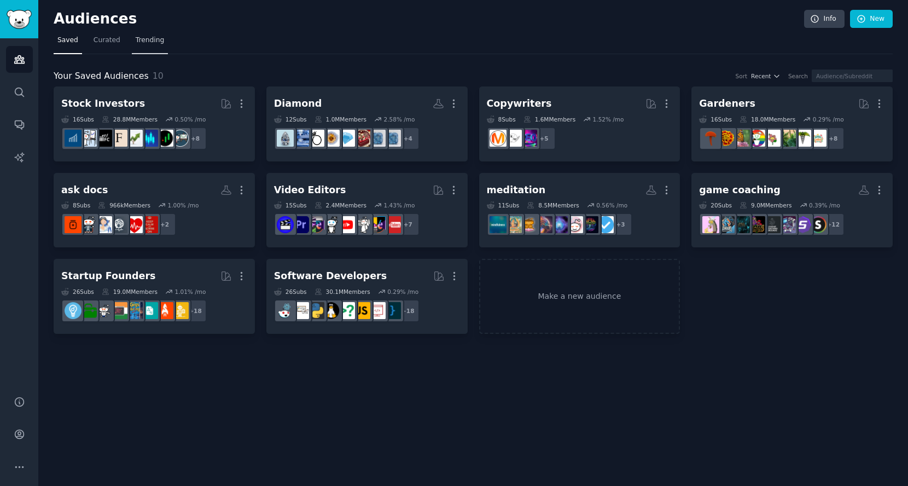
click at [137, 36] on span "Trending" at bounding box center [150, 41] width 28 height 10
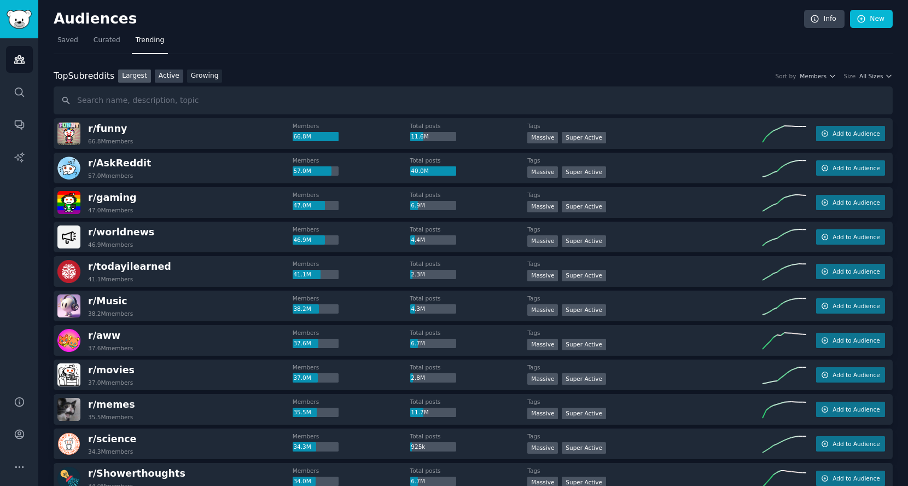
click at [161, 80] on link "Active" at bounding box center [169, 76] width 28 height 14
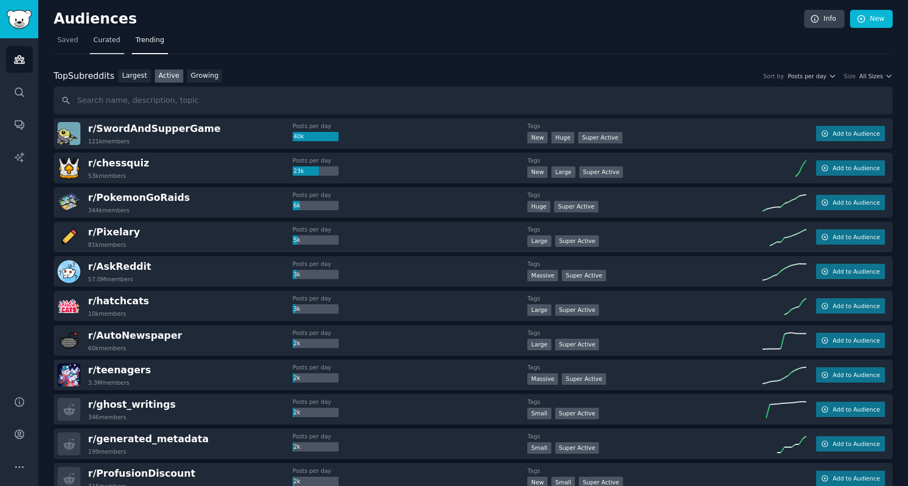
click at [100, 46] on link "Curated" at bounding box center [107, 43] width 34 height 22
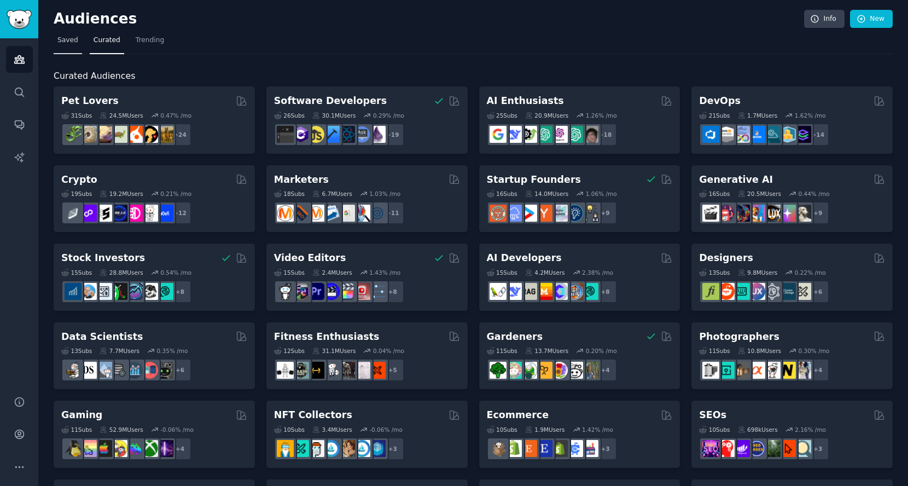
click at [73, 46] on link "Saved" at bounding box center [68, 43] width 28 height 22
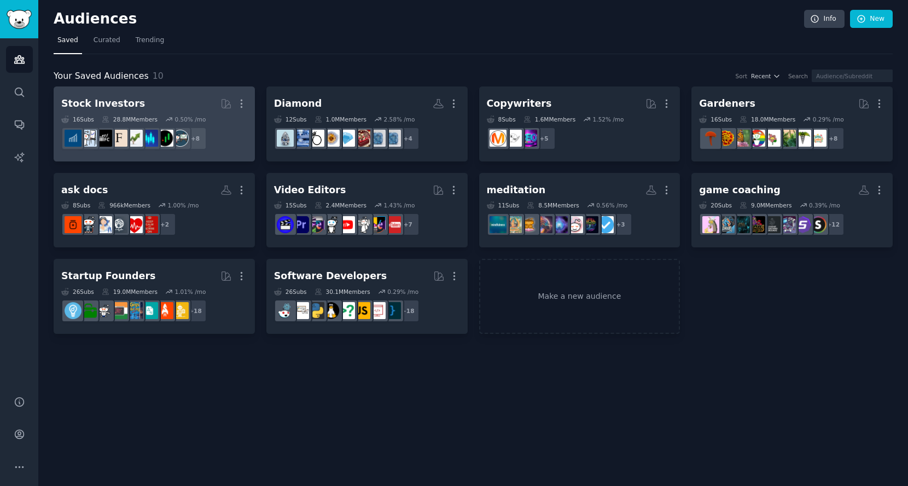
click at [183, 94] on h2 "Stock Investors More" at bounding box center [154, 103] width 186 height 19
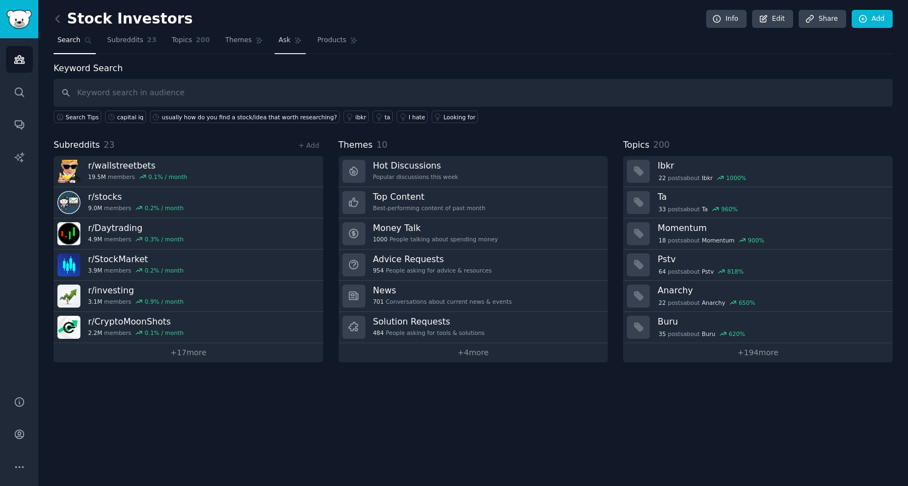
click at [278, 39] on span "Ask" at bounding box center [284, 41] width 12 height 10
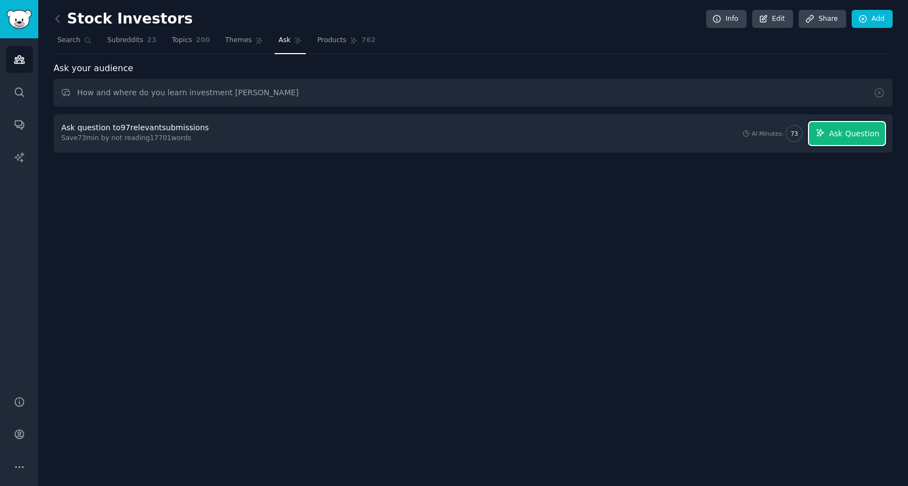
click at [852, 129] on span "Ask Question" at bounding box center [854, 133] width 50 height 11
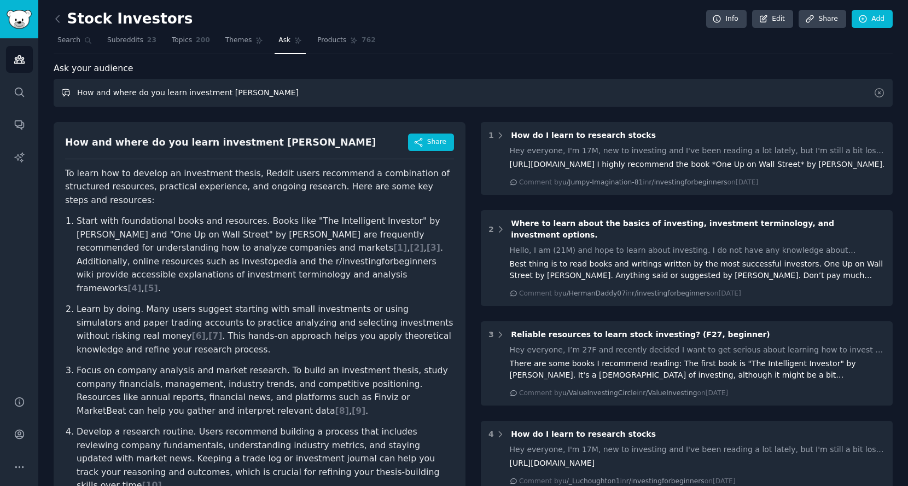
drag, startPoint x: 261, startPoint y: 89, endPoint x: 64, endPoint y: 97, distance: 197.1
click at [64, 97] on input "How and where do you learn investment [PERSON_NAME]" at bounding box center [473, 93] width 839 height 28
type input "w"
type input "where do you get information of the market and company"
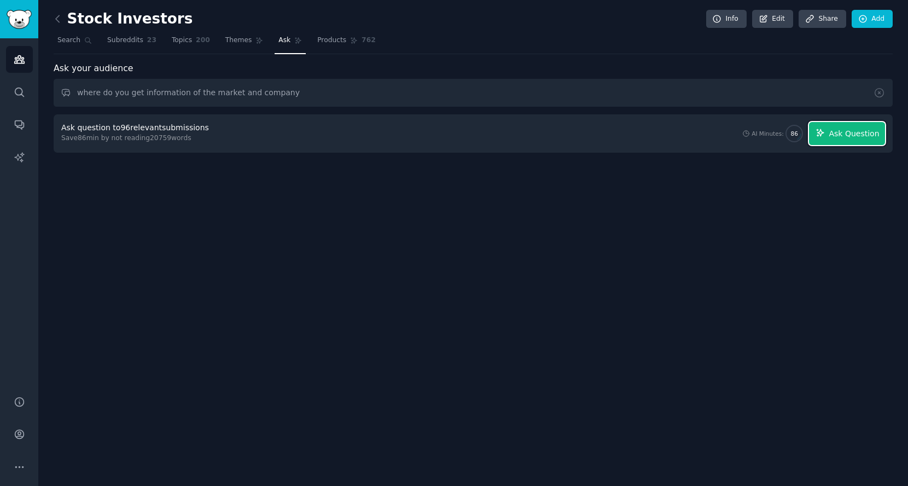
click at [845, 126] on button "Ask Question" at bounding box center [847, 133] width 76 height 23
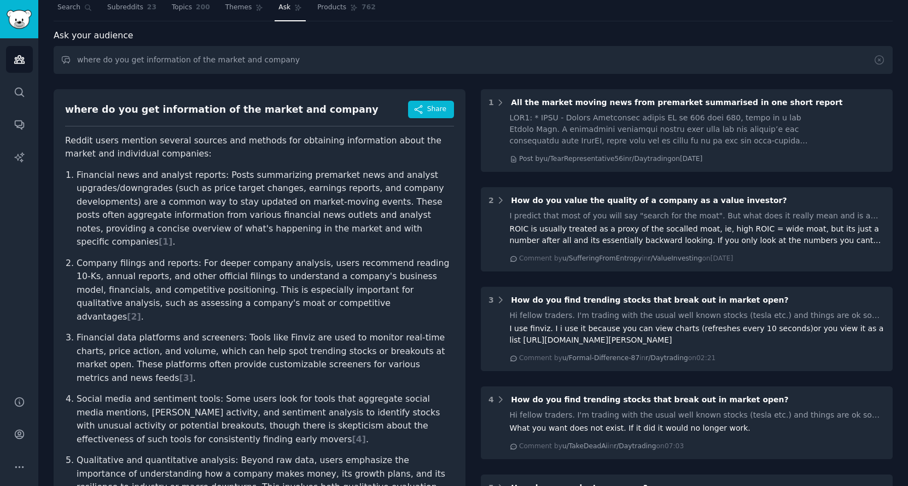
scroll to position [61, 0]
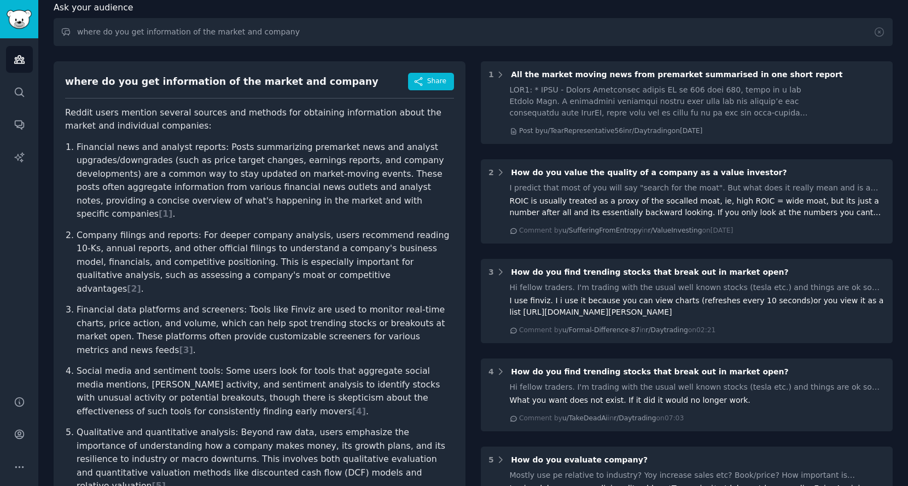
drag, startPoint x: 287, startPoint y: 395, endPoint x: 322, endPoint y: 394, distance: 35.0
click at [322, 394] on p "Social media and sentiment tools: Some users look for tools that aggregate soci…" at bounding box center [265, 391] width 377 height 54
drag, startPoint x: 195, startPoint y: 369, endPoint x: 348, endPoint y: 371, distance: 153.2
click at [348, 371] on p "Social media and sentiment tools: Some users look for tools that aggregate soci…" at bounding box center [265, 391] width 377 height 54
click at [338, 402] on p "Social media and sentiment tools: Some users look for tools that aggregate soci…" at bounding box center [265, 391] width 377 height 54
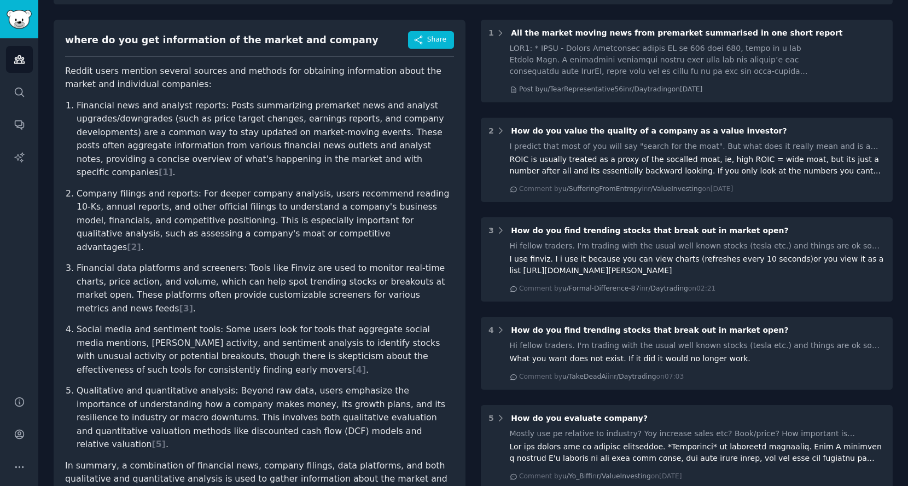
scroll to position [121, 0]
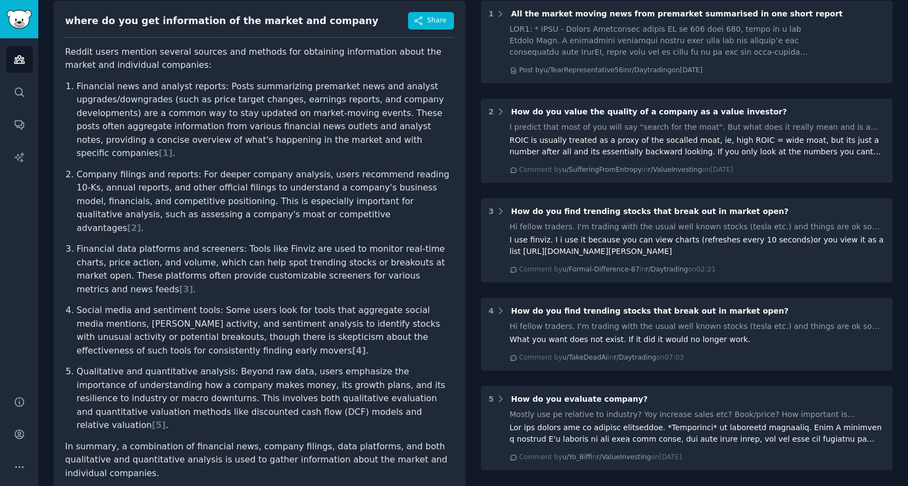
click at [352, 345] on span "[ 4 ]" at bounding box center [359, 350] width 14 height 10
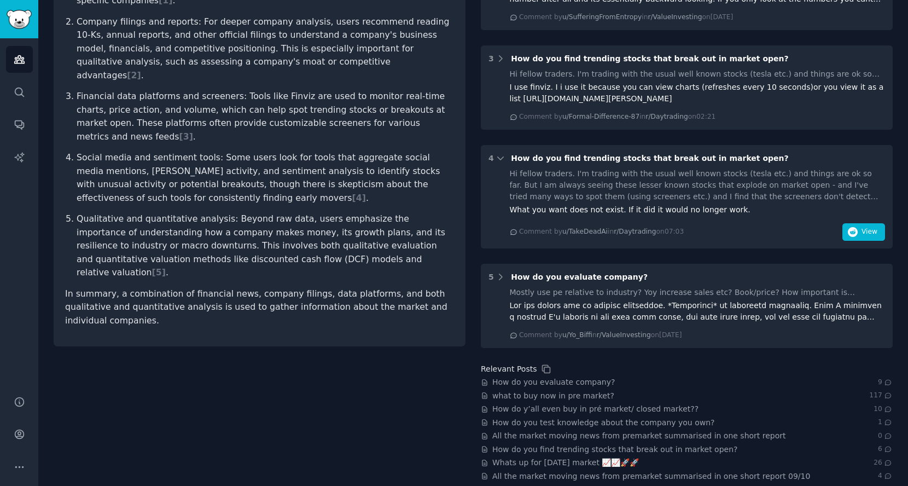
scroll to position [280, 0]
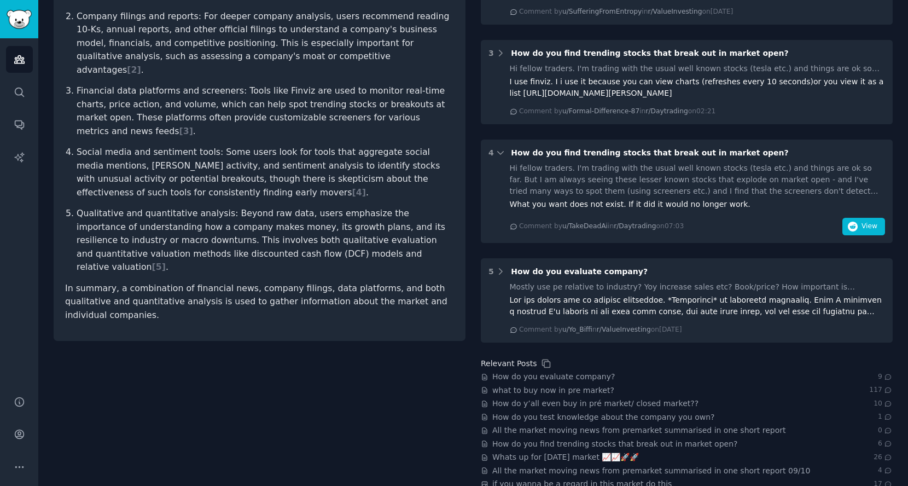
click at [726, 191] on div "Hi fellow traders. I'm trading with the usual well known stocks (tesla etc.) an…" at bounding box center [698, 179] width 376 height 34
click at [852, 226] on icon "button" at bounding box center [853, 227] width 10 height 10
